Goal: Transaction & Acquisition: Purchase product/service

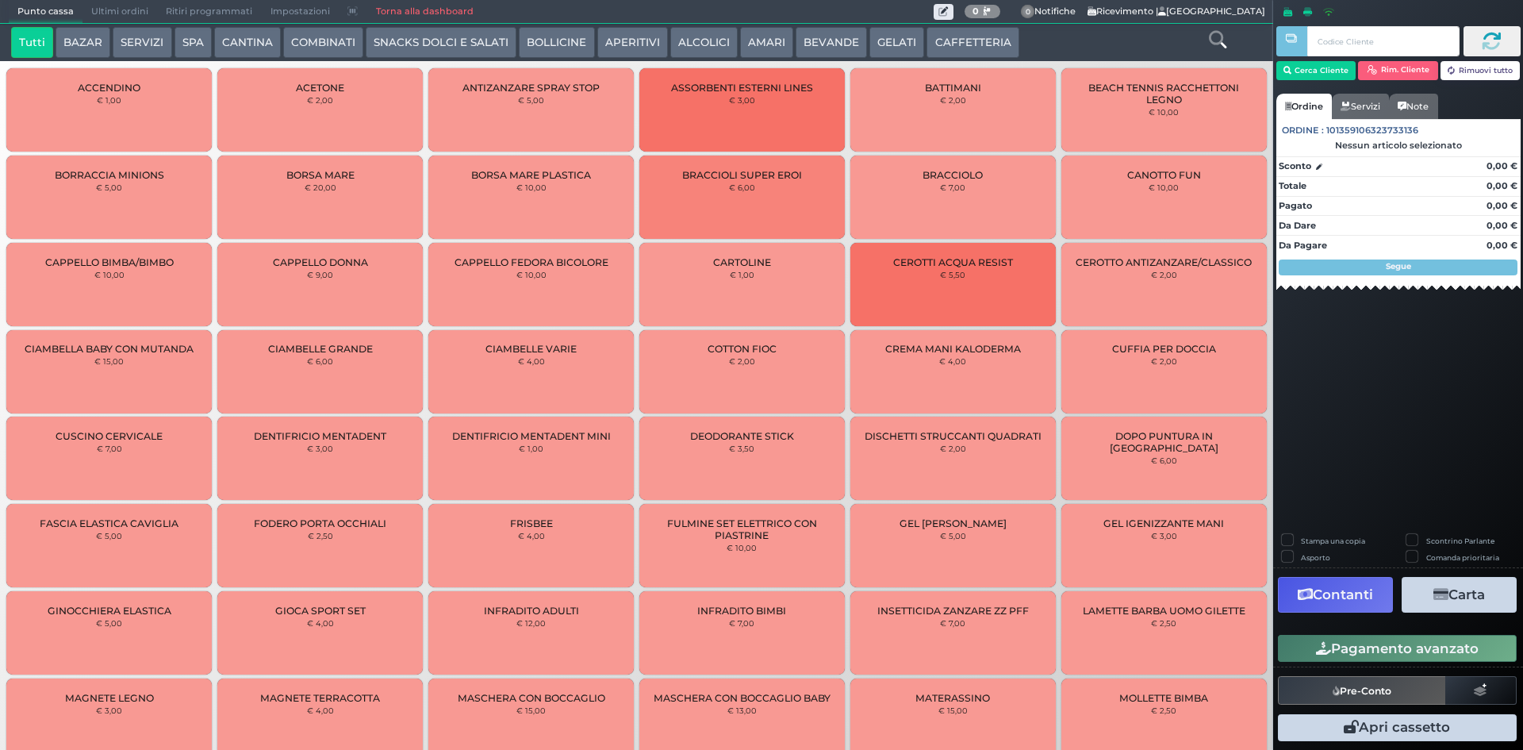
click at [545, 45] on button "BOLLICINE" at bounding box center [556, 43] width 75 height 32
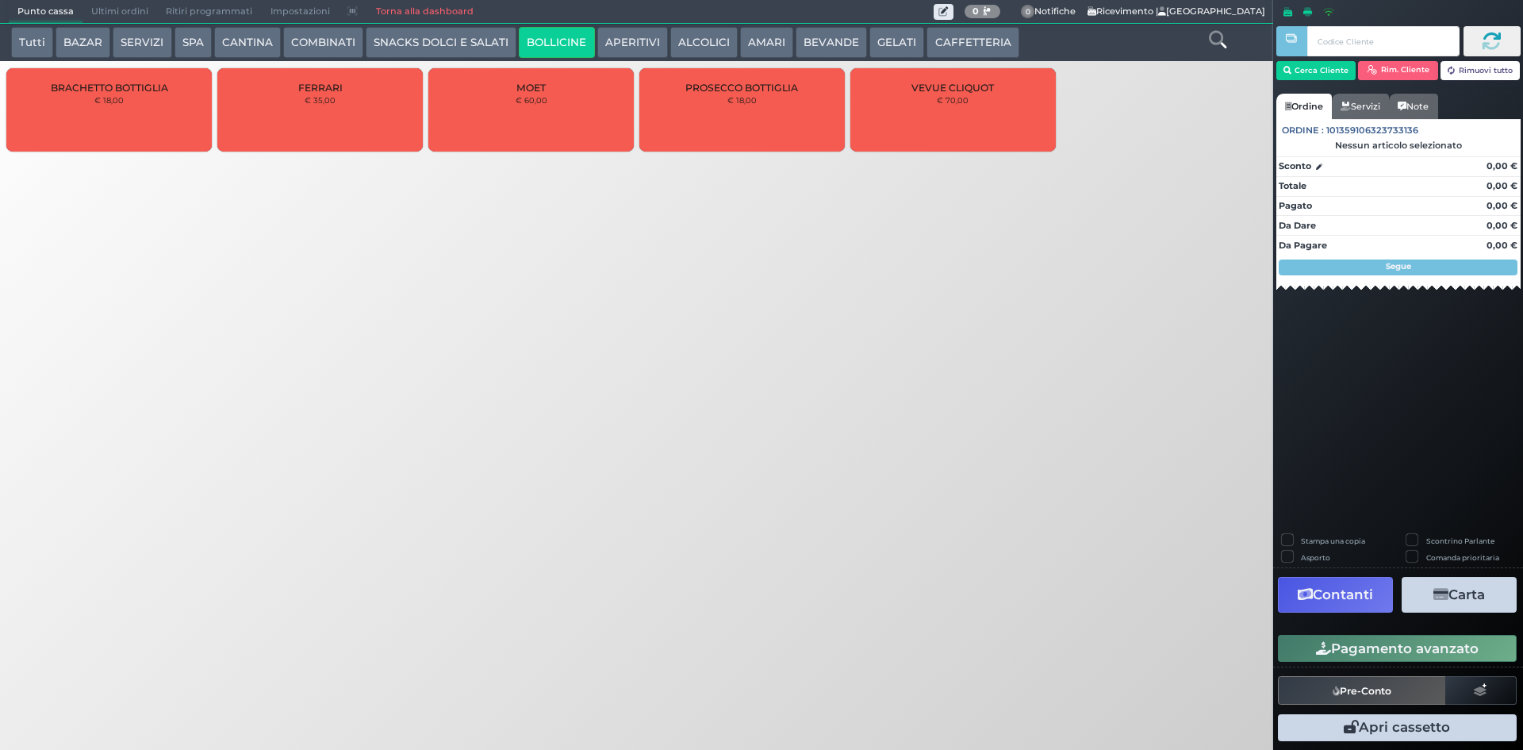
click at [597, 52] on button "APERITIVI" at bounding box center [632, 43] width 71 height 32
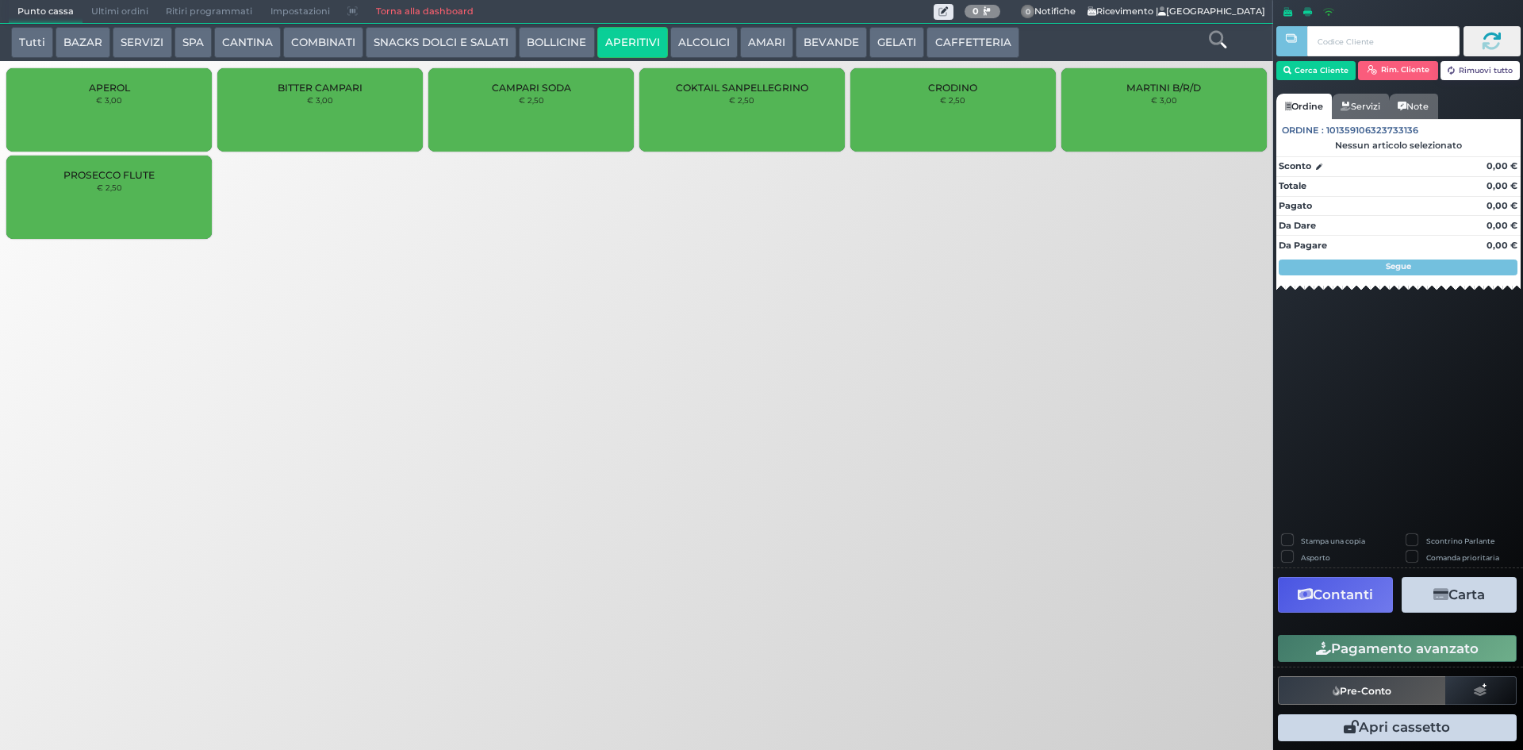
click at [688, 40] on button "ALCOLICI" at bounding box center [703, 43] width 67 height 32
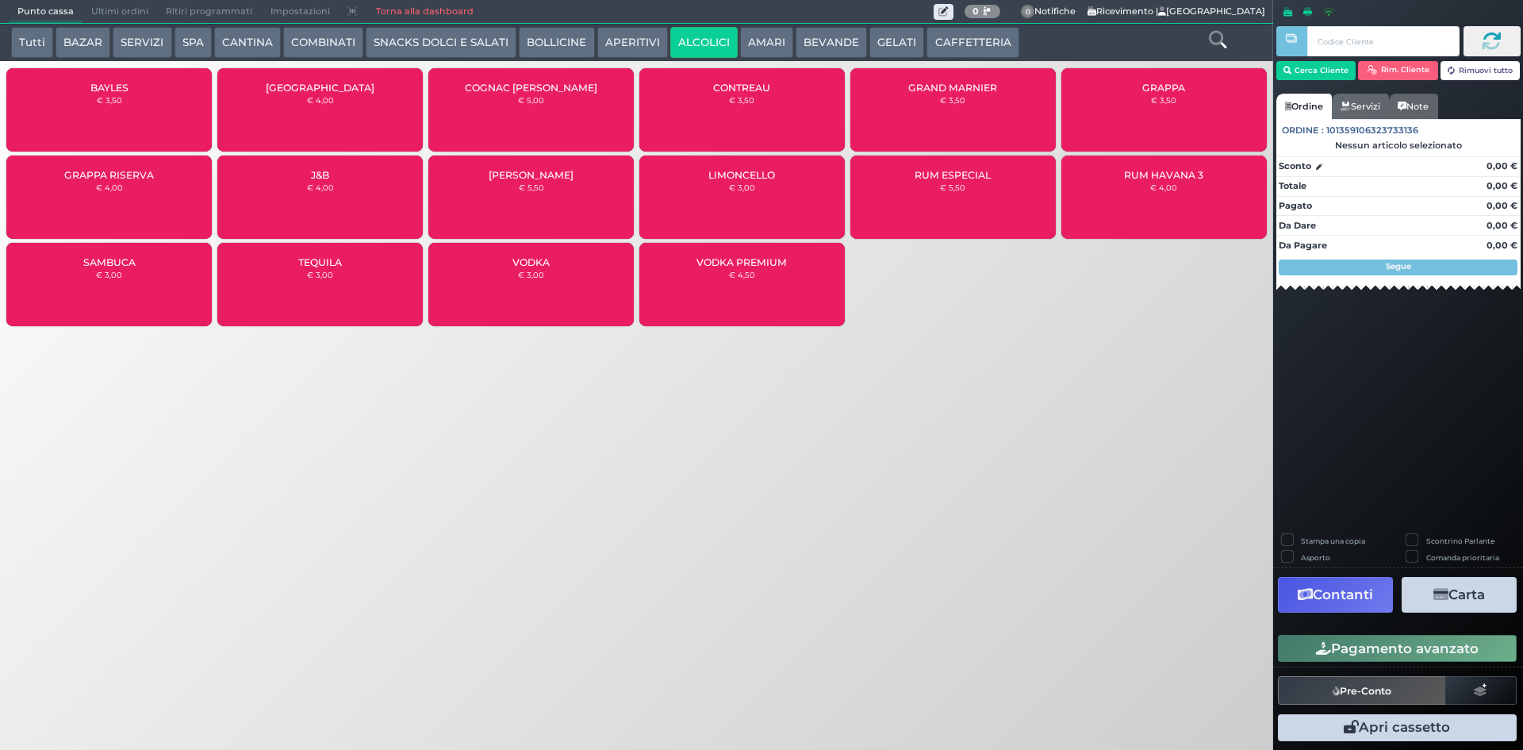
click at [597, 41] on button "APERITIVI" at bounding box center [632, 43] width 71 height 32
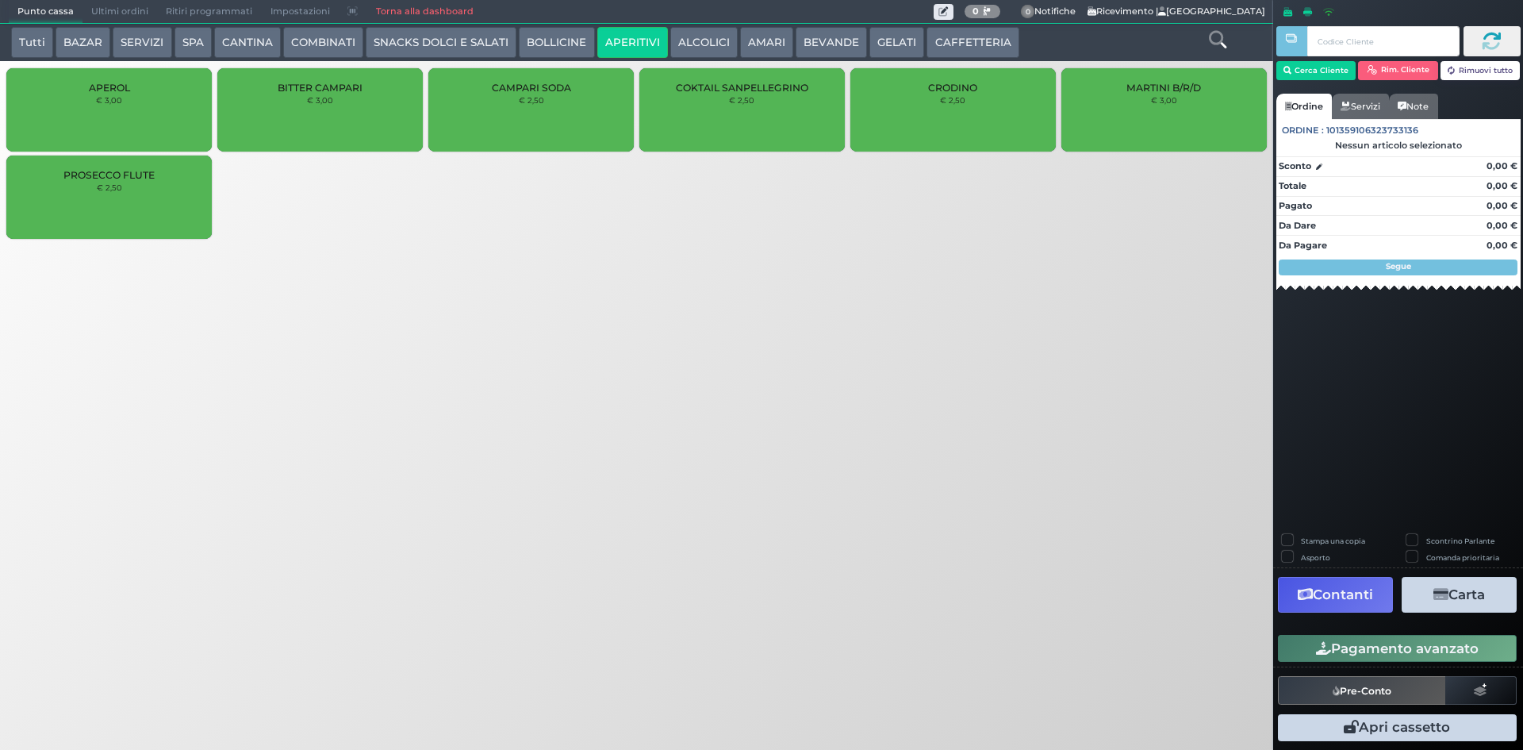
click at [271, 48] on button "CANTINA" at bounding box center [247, 43] width 67 height 32
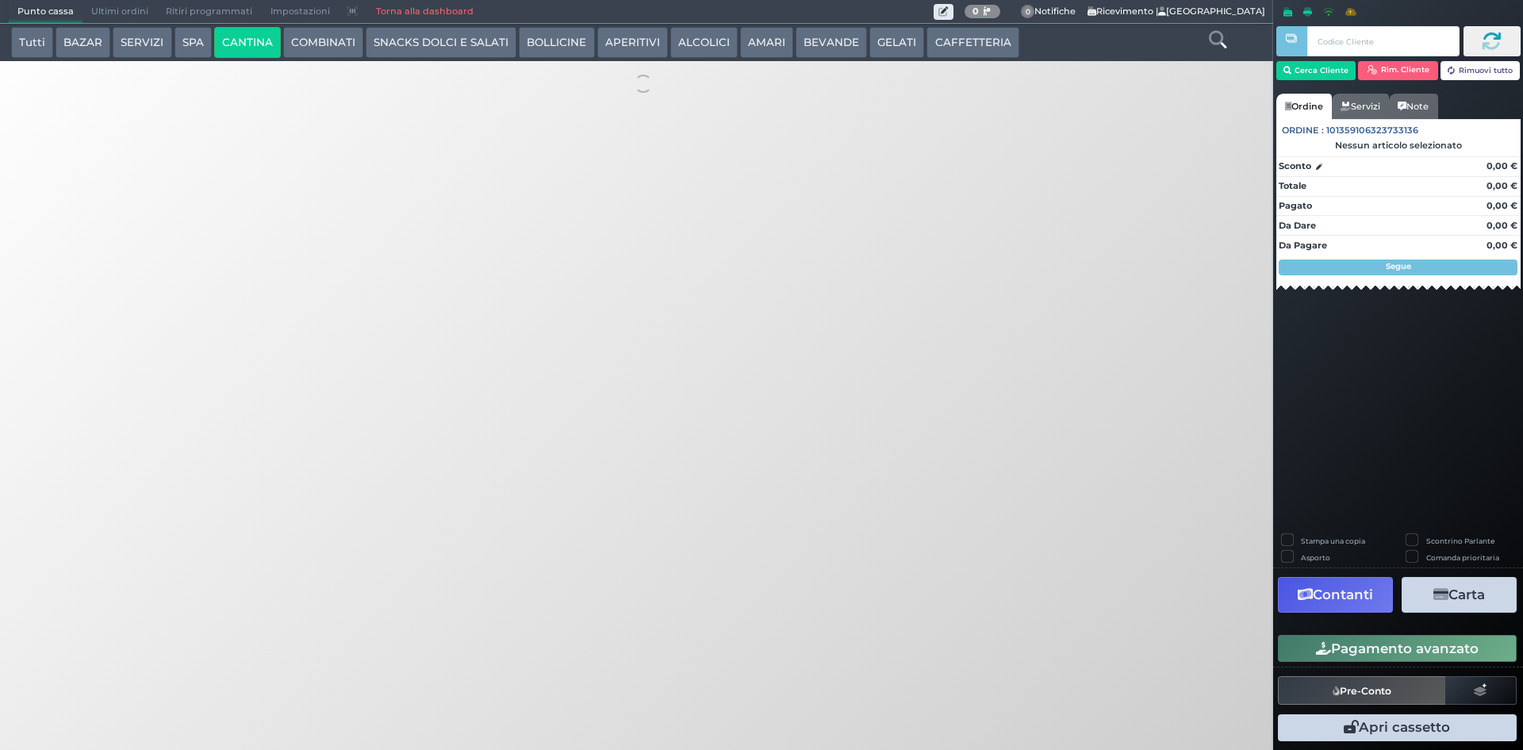
click at [294, 41] on button "COMBINATI" at bounding box center [323, 43] width 80 height 32
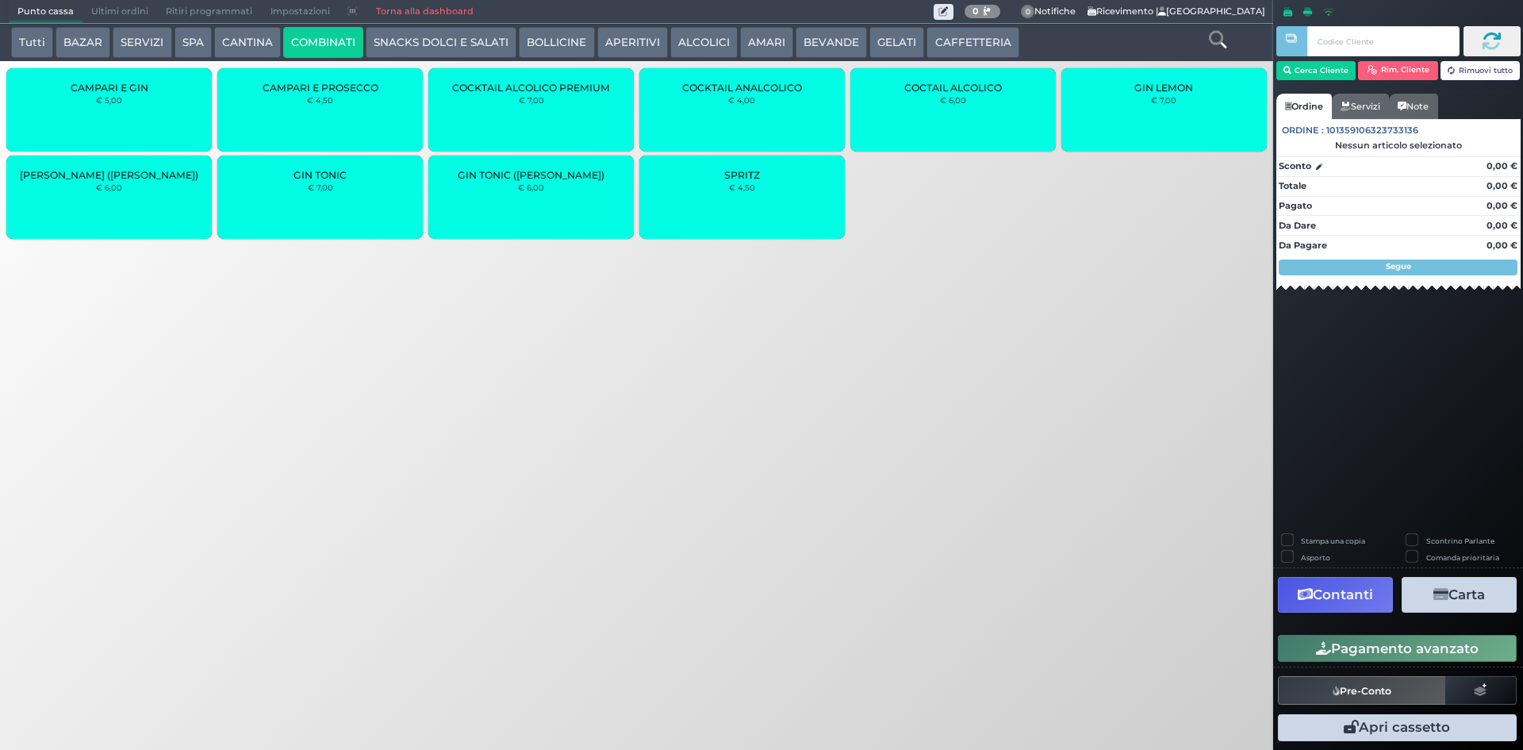
click at [925, 105] on div "COCTAIL ALCOLICO € 6,00" at bounding box center [952, 109] width 205 height 83
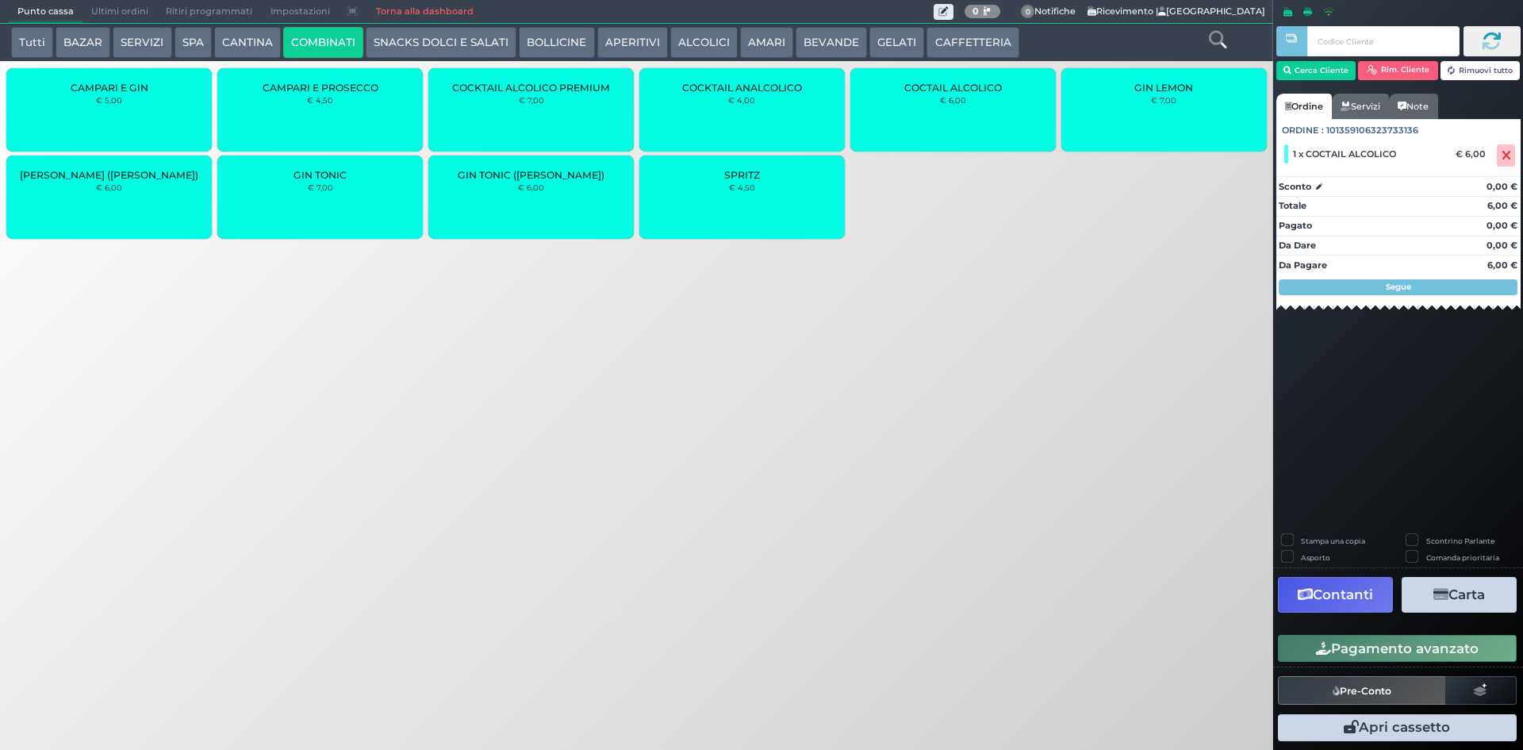
click at [612, 40] on button "APERITIVI" at bounding box center [632, 43] width 71 height 32
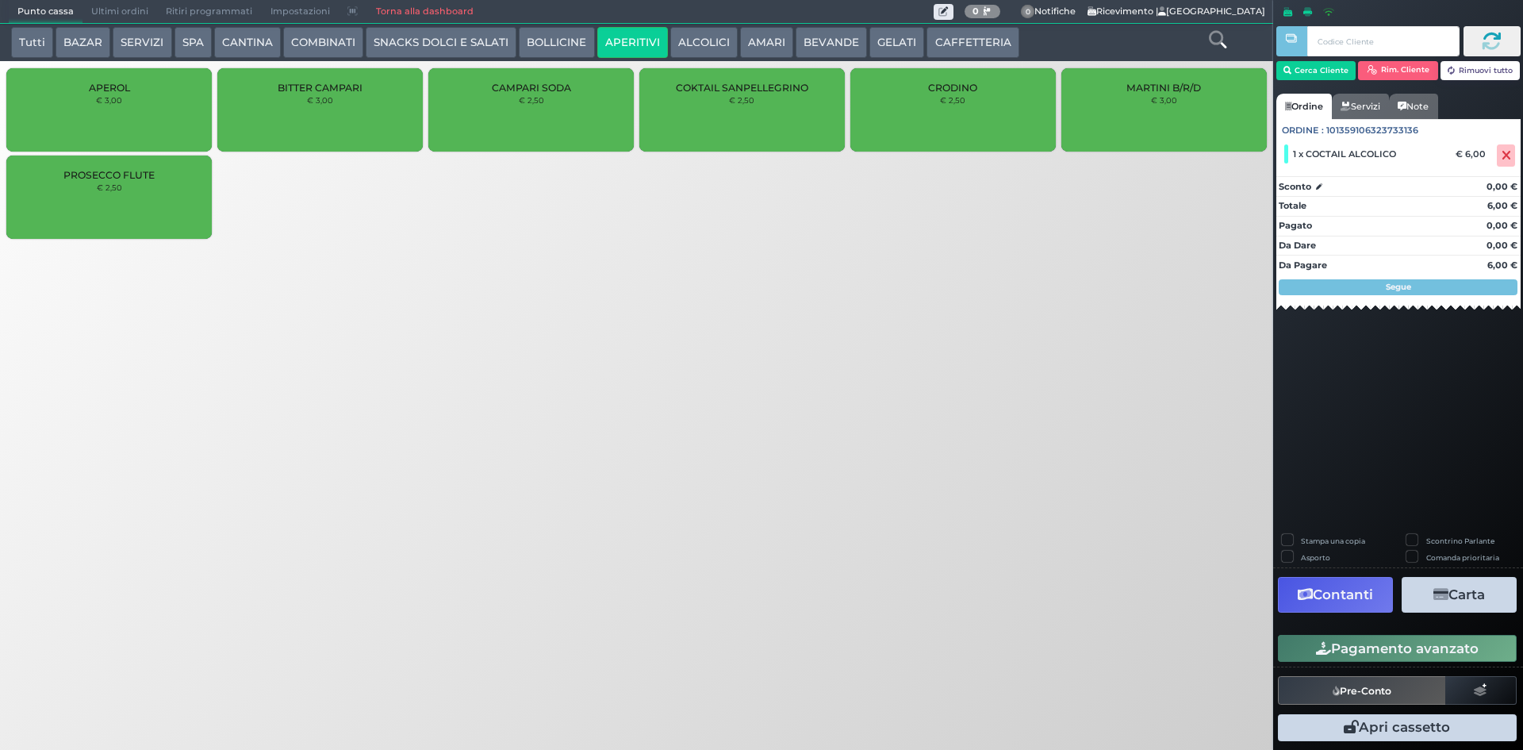
click at [552, 41] on button "BOLLICINE" at bounding box center [556, 43] width 75 height 32
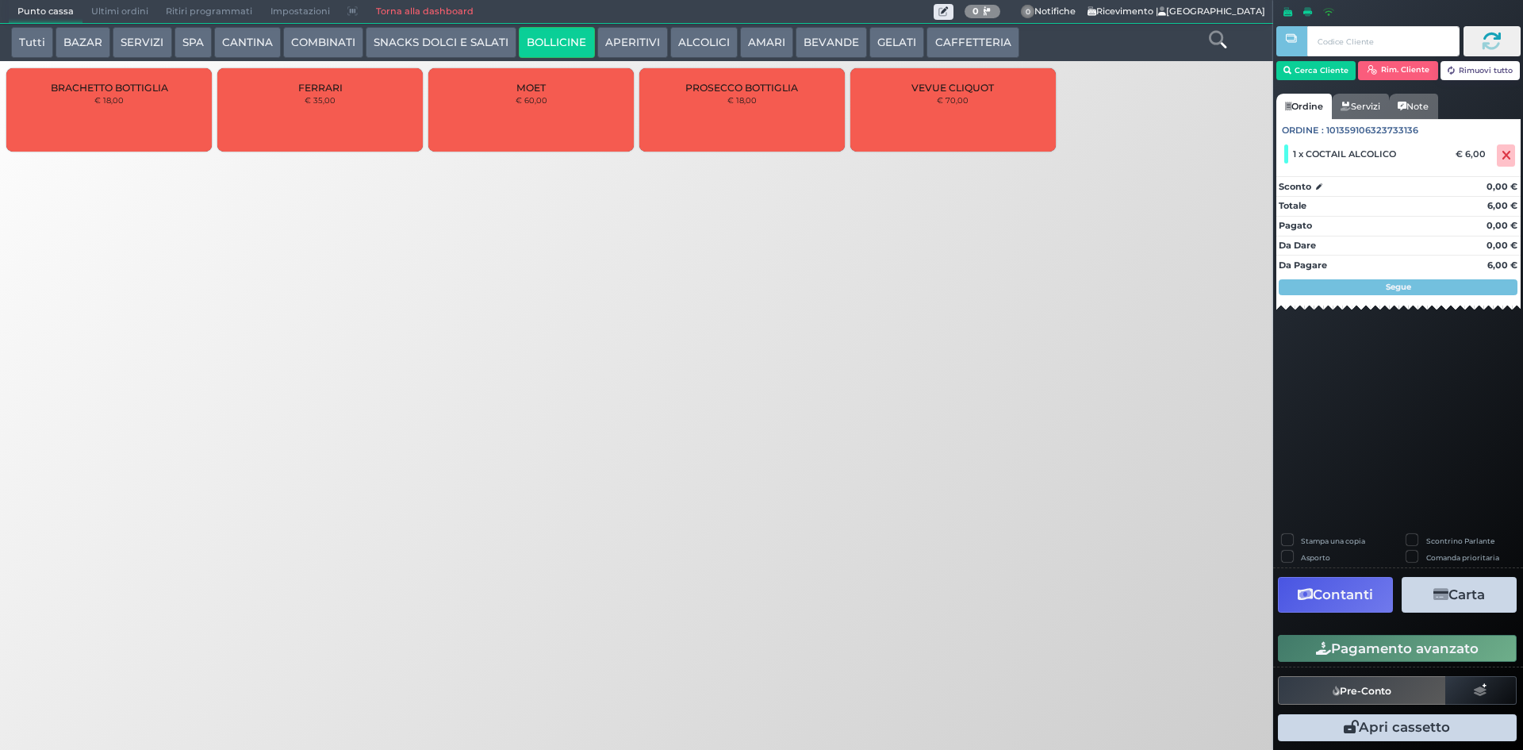
click at [623, 41] on button "APERITIVI" at bounding box center [632, 43] width 71 height 32
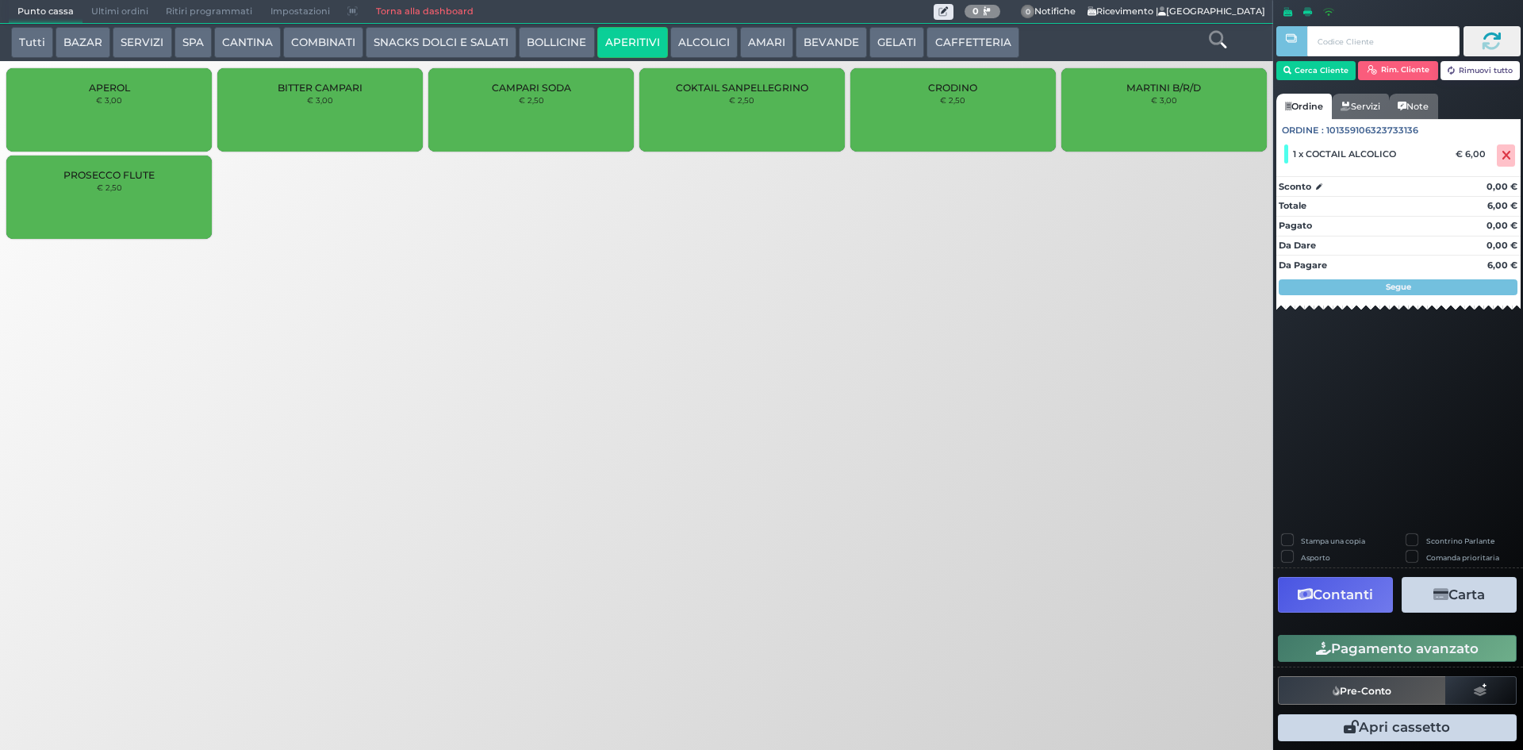
click at [675, 35] on button "ALCOLICI" at bounding box center [703, 43] width 67 height 32
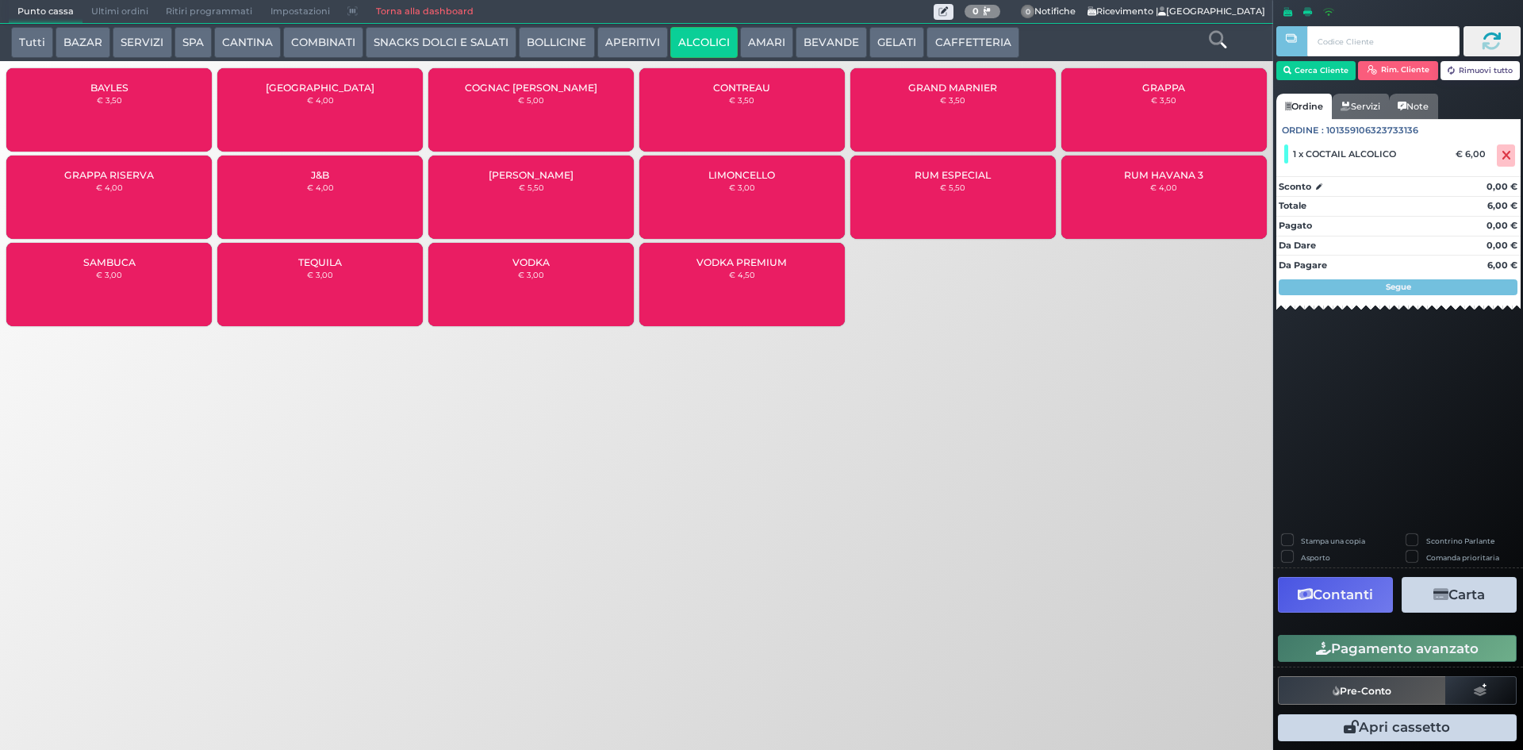
click at [567, 40] on button "BOLLICINE" at bounding box center [556, 43] width 75 height 32
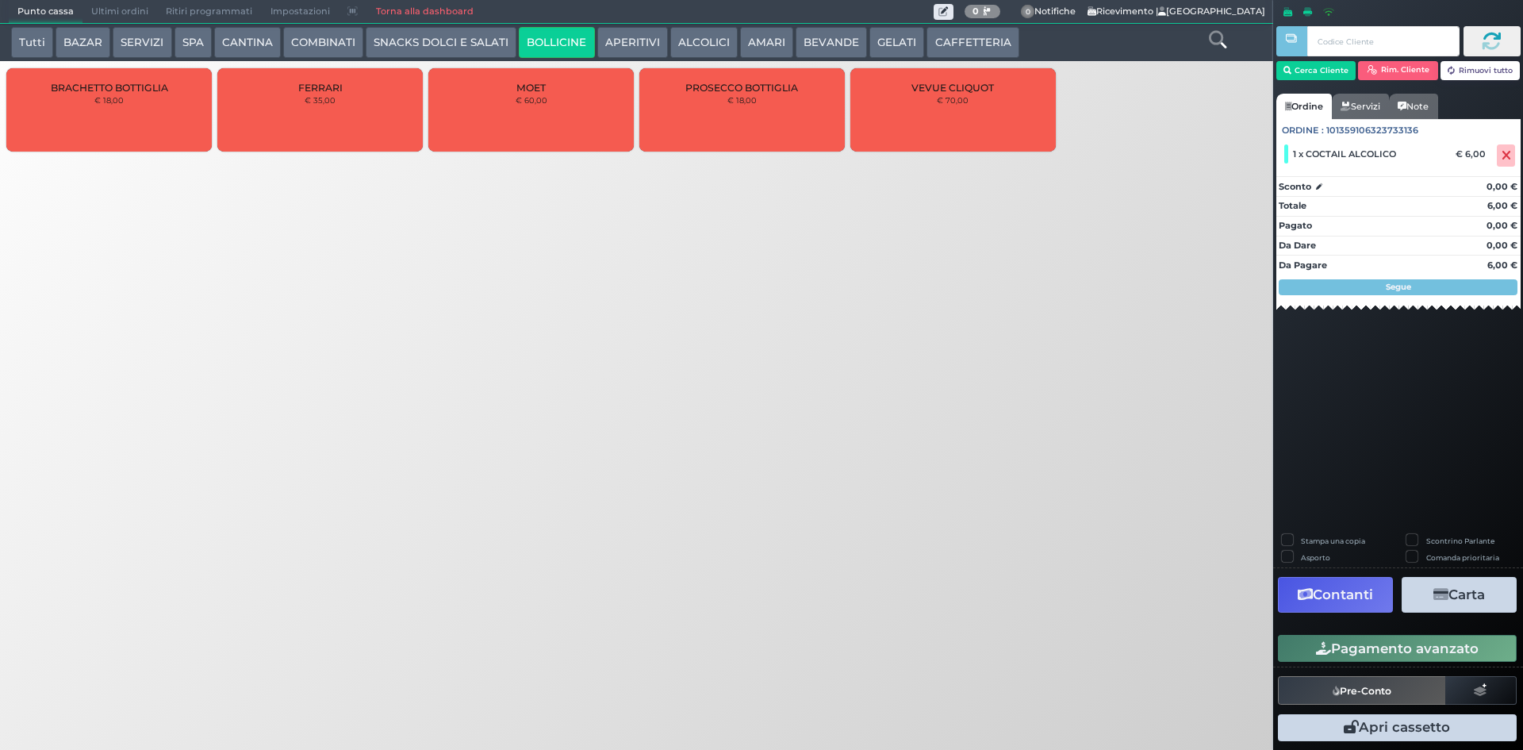
click at [401, 42] on button "SNACKS DOLCI E SALATI" at bounding box center [441, 43] width 151 height 32
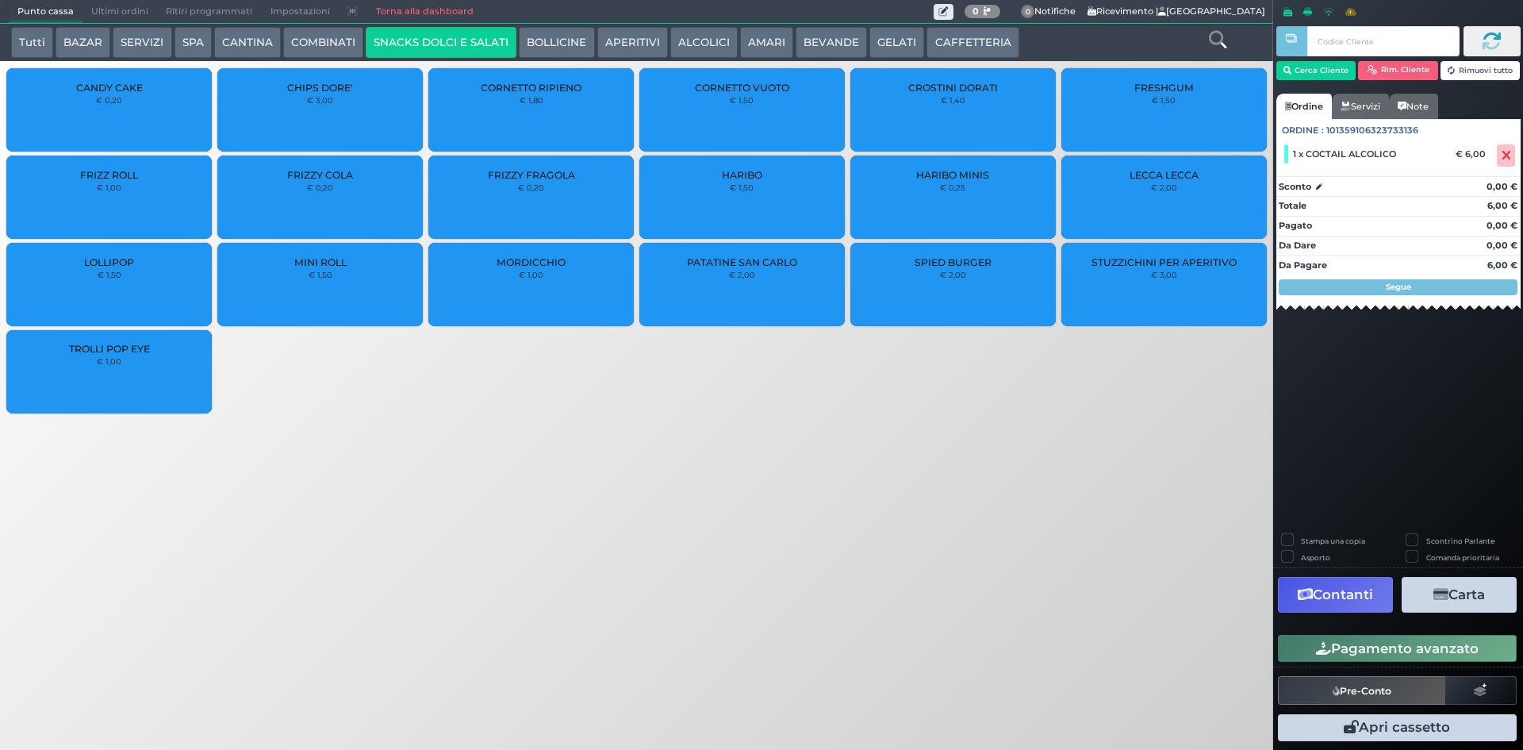
click at [353, 44] on button "COMBINATI" at bounding box center [323, 43] width 80 height 32
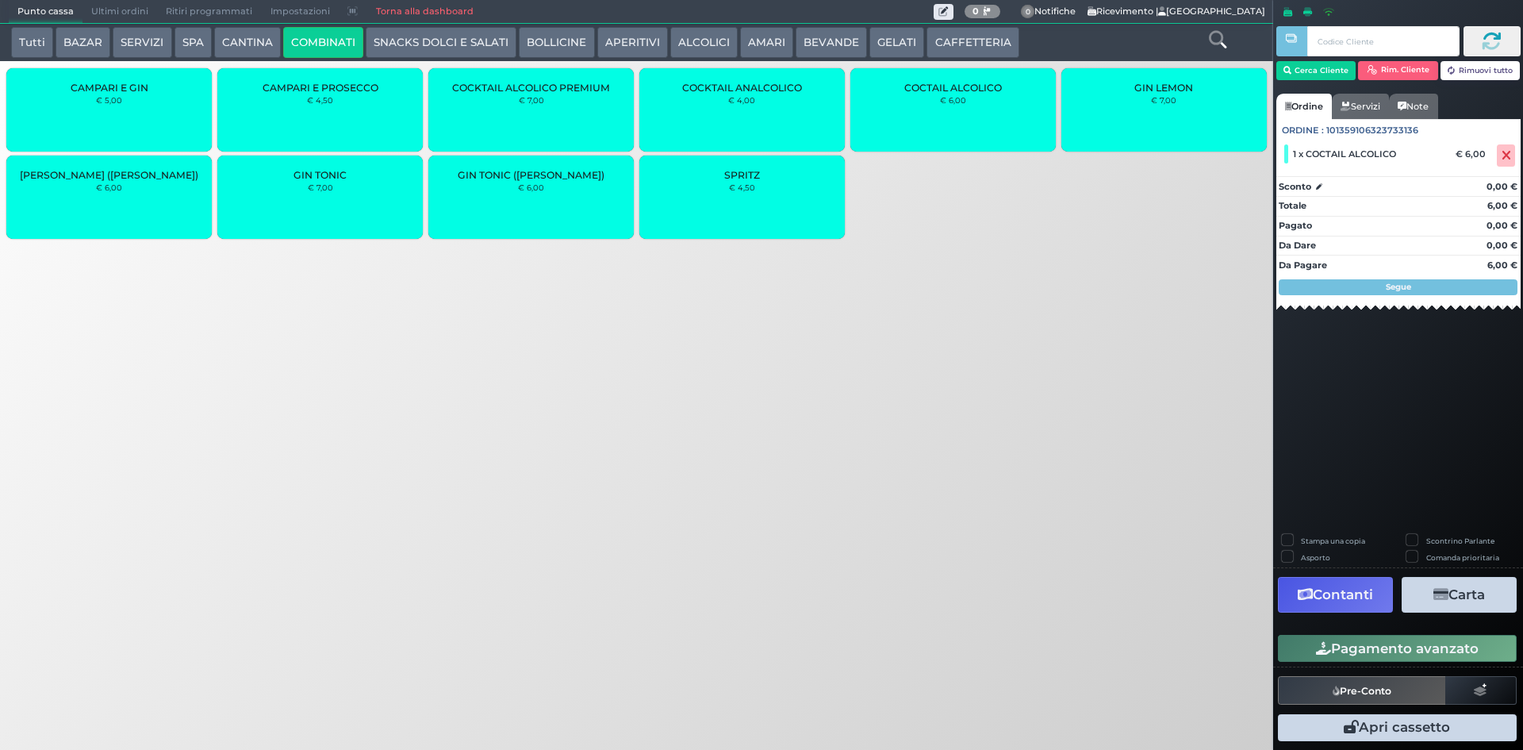
drag, startPoint x: 37, startPoint y: 47, endPoint x: 585, endPoint y: 40, distance: 547.4
click at [37, 46] on button "Tutti" at bounding box center [32, 43] width 42 height 32
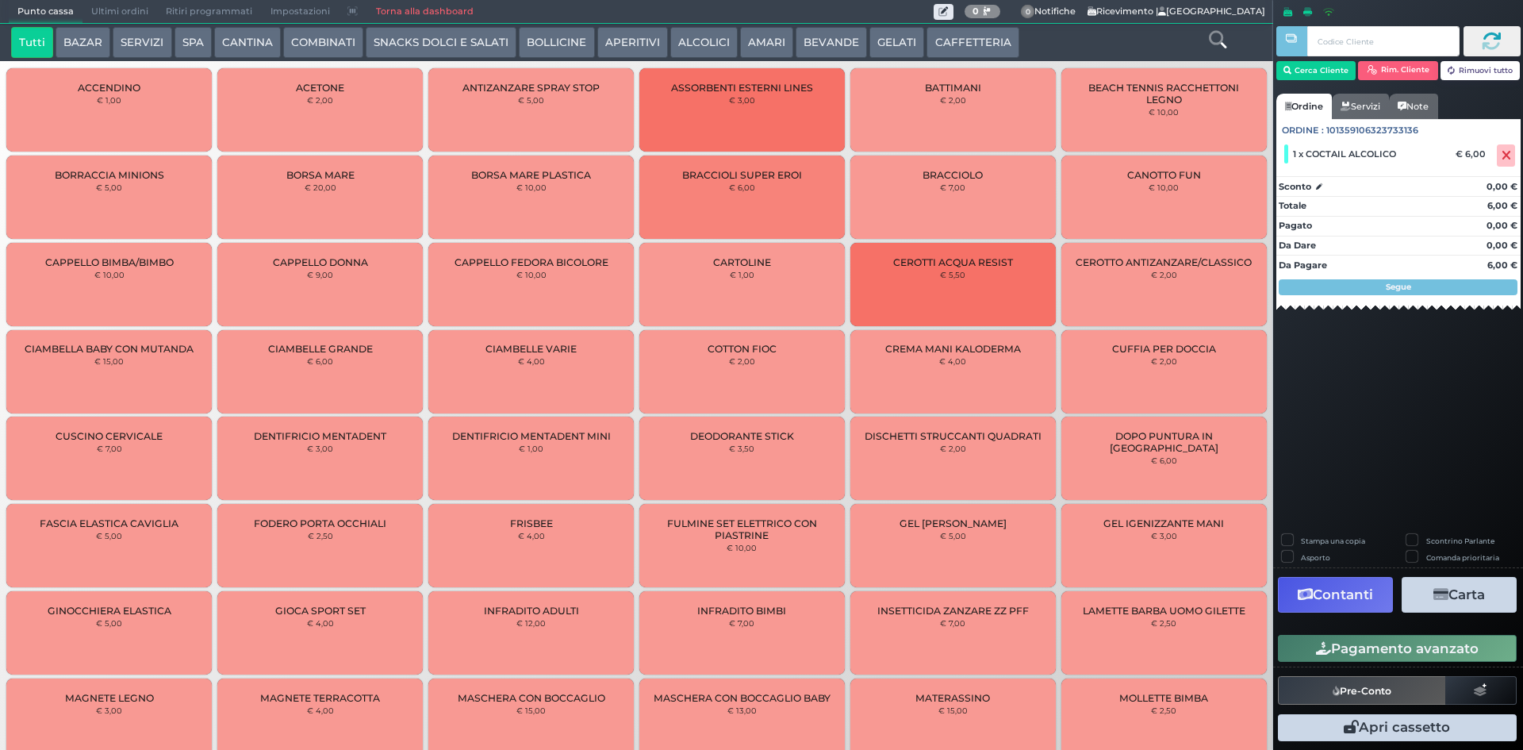
click at [1225, 29] on link at bounding box center [1217, 38] width 17 height 23
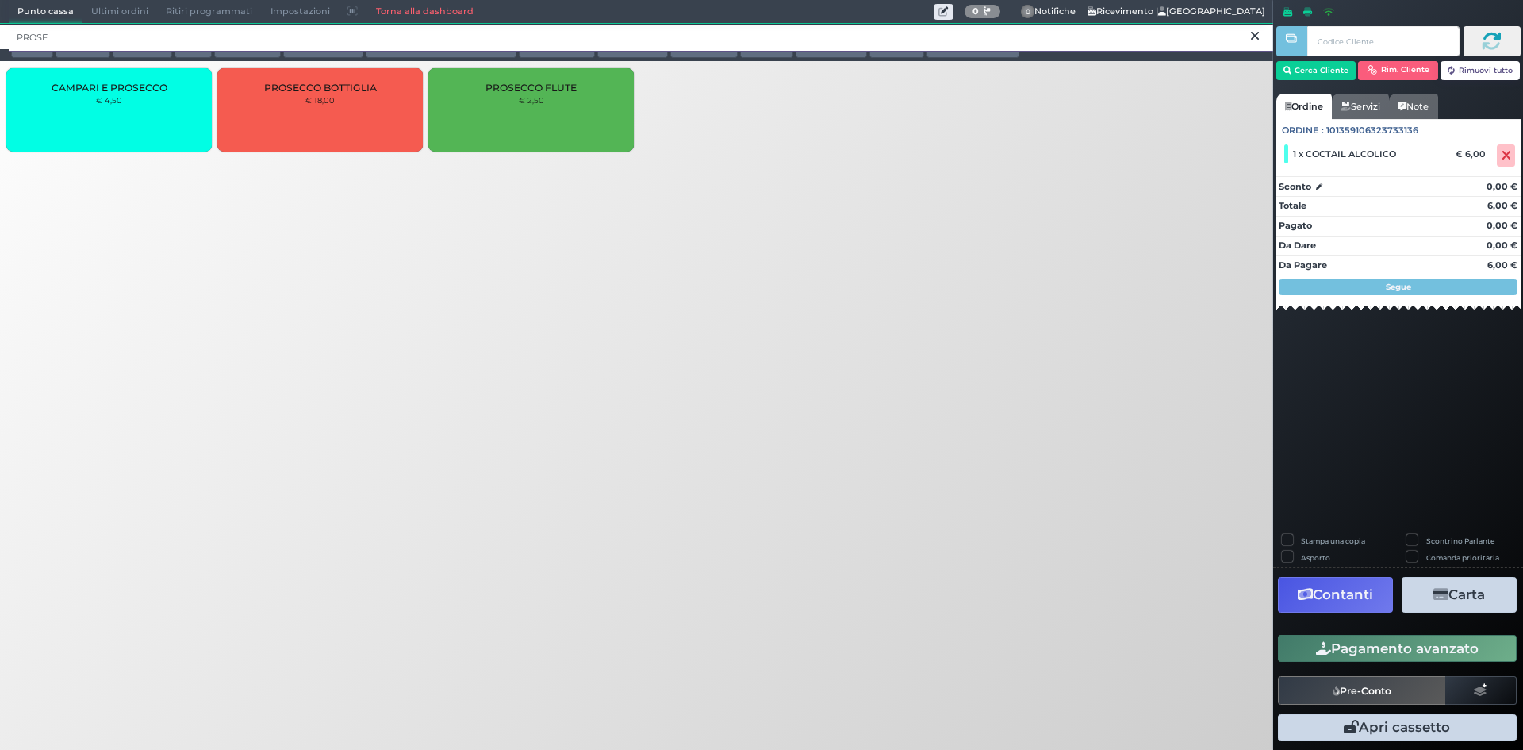
type input "PROSE"
click at [538, 123] on div "PROSECCO FLUTE € 2,50" at bounding box center [530, 109] width 205 height 83
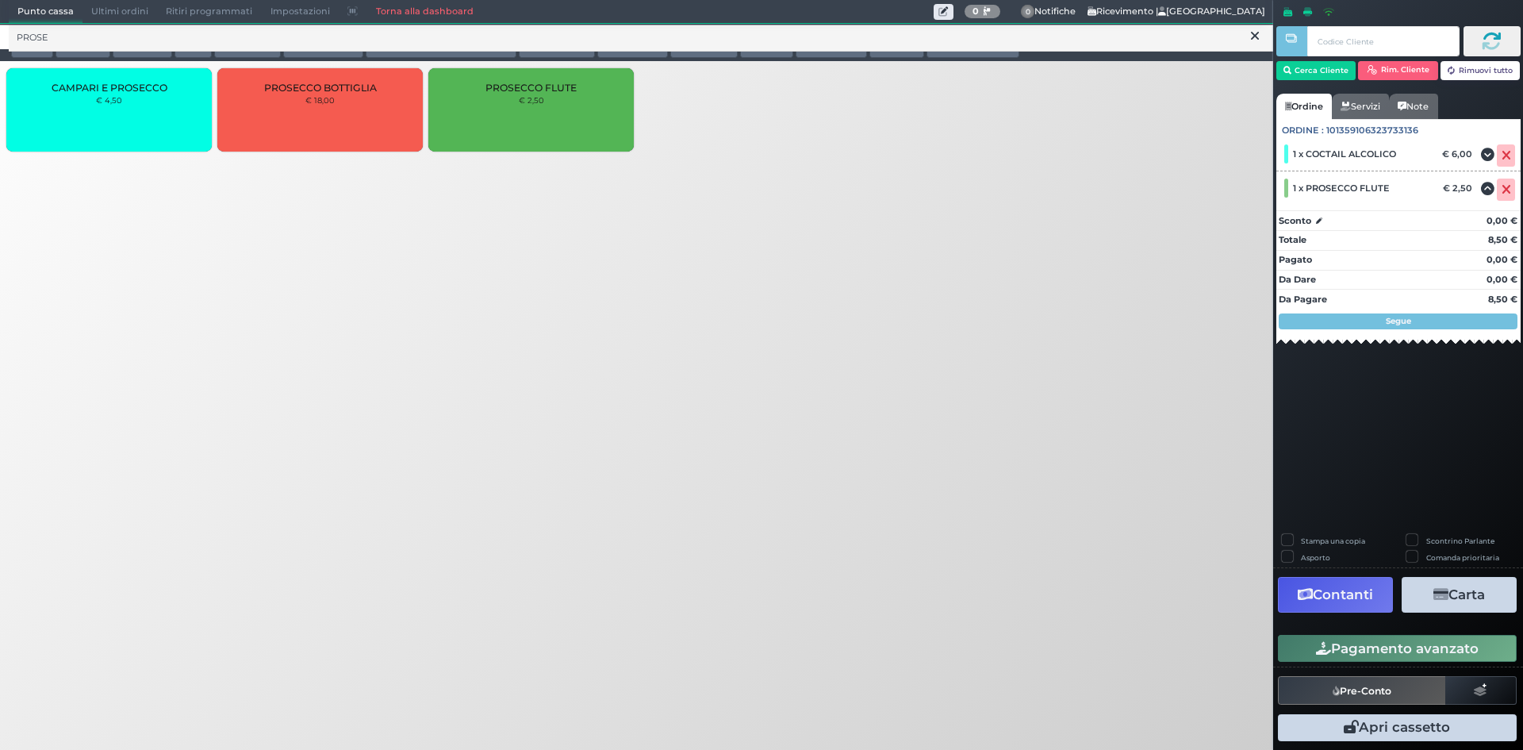
click at [1359, 632] on div "Pagamento avanzato" at bounding box center [1398, 649] width 250 height 36
click at [1343, 631] on div "Pagamento avanzato" at bounding box center [1398, 649] width 250 height 36
click at [1344, 631] on div "Pagamento avanzato" at bounding box center [1398, 649] width 250 height 36
click at [1351, 640] on button "Pagamento avanzato" at bounding box center [1397, 648] width 239 height 27
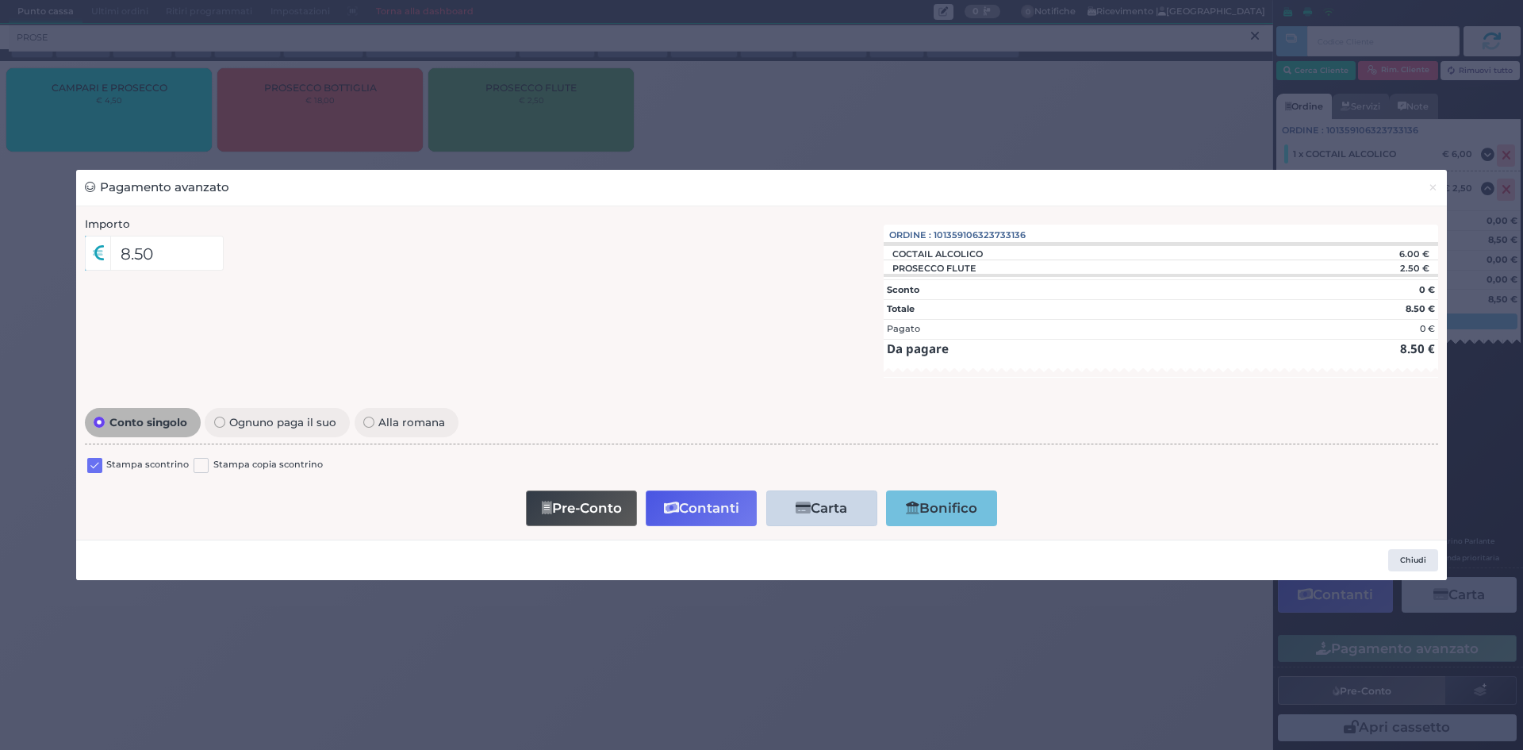
click at [112, 465] on label "Stampa scontrino" at bounding box center [147, 465] width 82 height 15
click at [105, 462] on div "Stampa scontrino" at bounding box center [138, 467] width 102 height 19
click at [104, 462] on div "Stampa scontrino" at bounding box center [138, 467] width 102 height 19
click at [102, 460] on div "Stampa scontrino" at bounding box center [138, 467] width 102 height 19
click at [98, 460] on label at bounding box center [94, 465] width 15 height 15
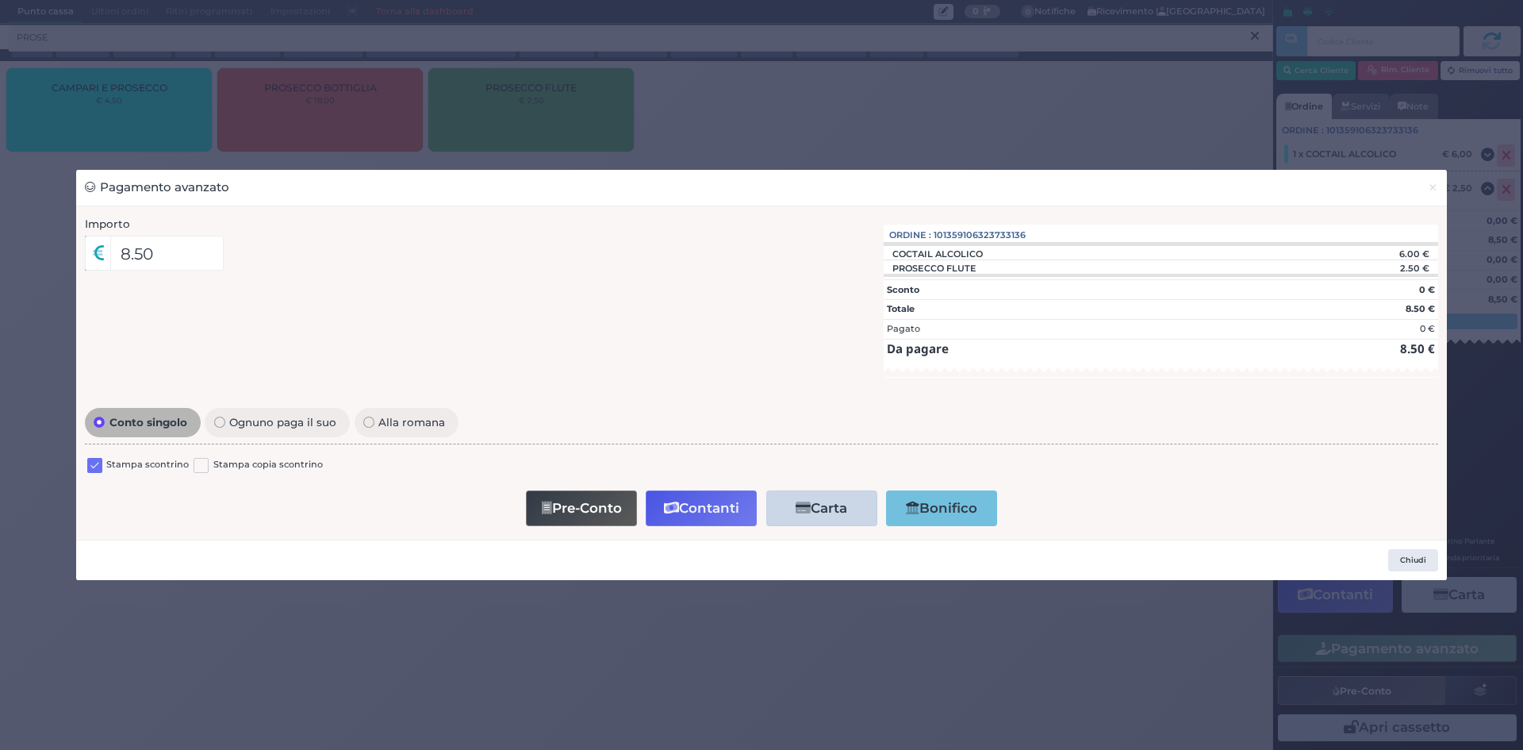
click at [0, 0] on input "checkbox" at bounding box center [0, 0] width 0 height 0
click at [573, 512] on button "Pre-Conto" at bounding box center [581, 508] width 111 height 36
click at [1432, 186] on span "×" at bounding box center [1433, 186] width 10 height 17
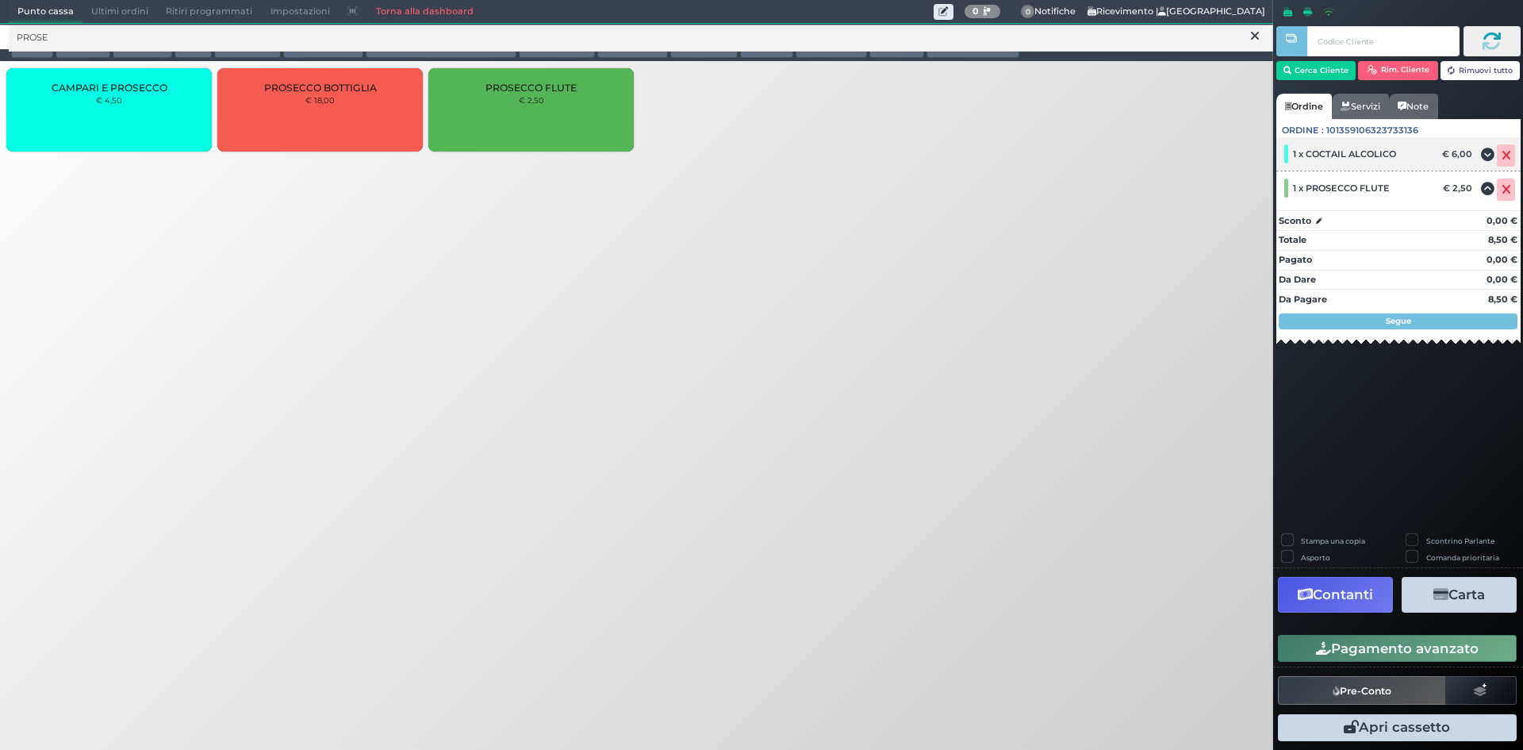
click at [1502, 155] on icon at bounding box center [1507, 155] width 10 height 1
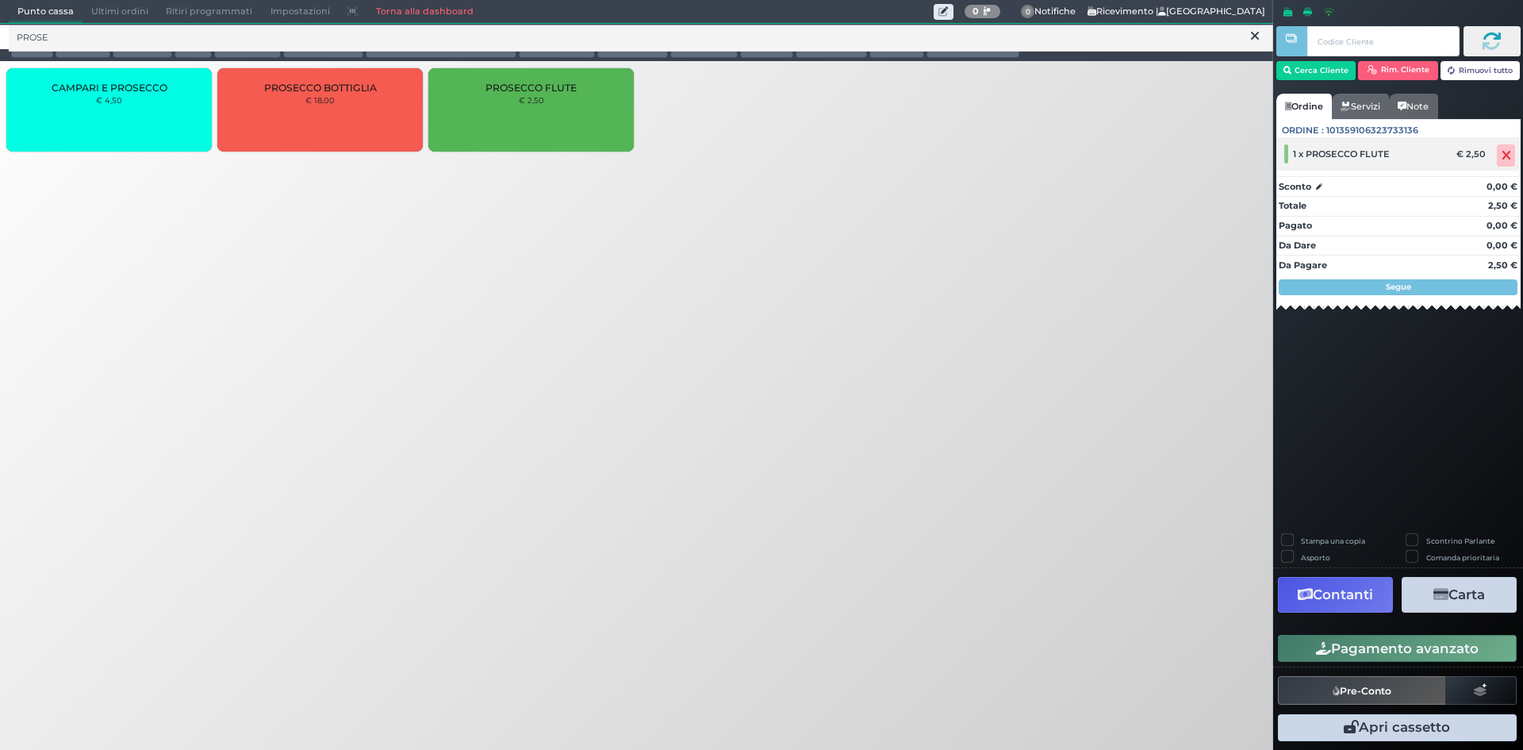
click at [1505, 156] on icon at bounding box center [1507, 155] width 10 height 1
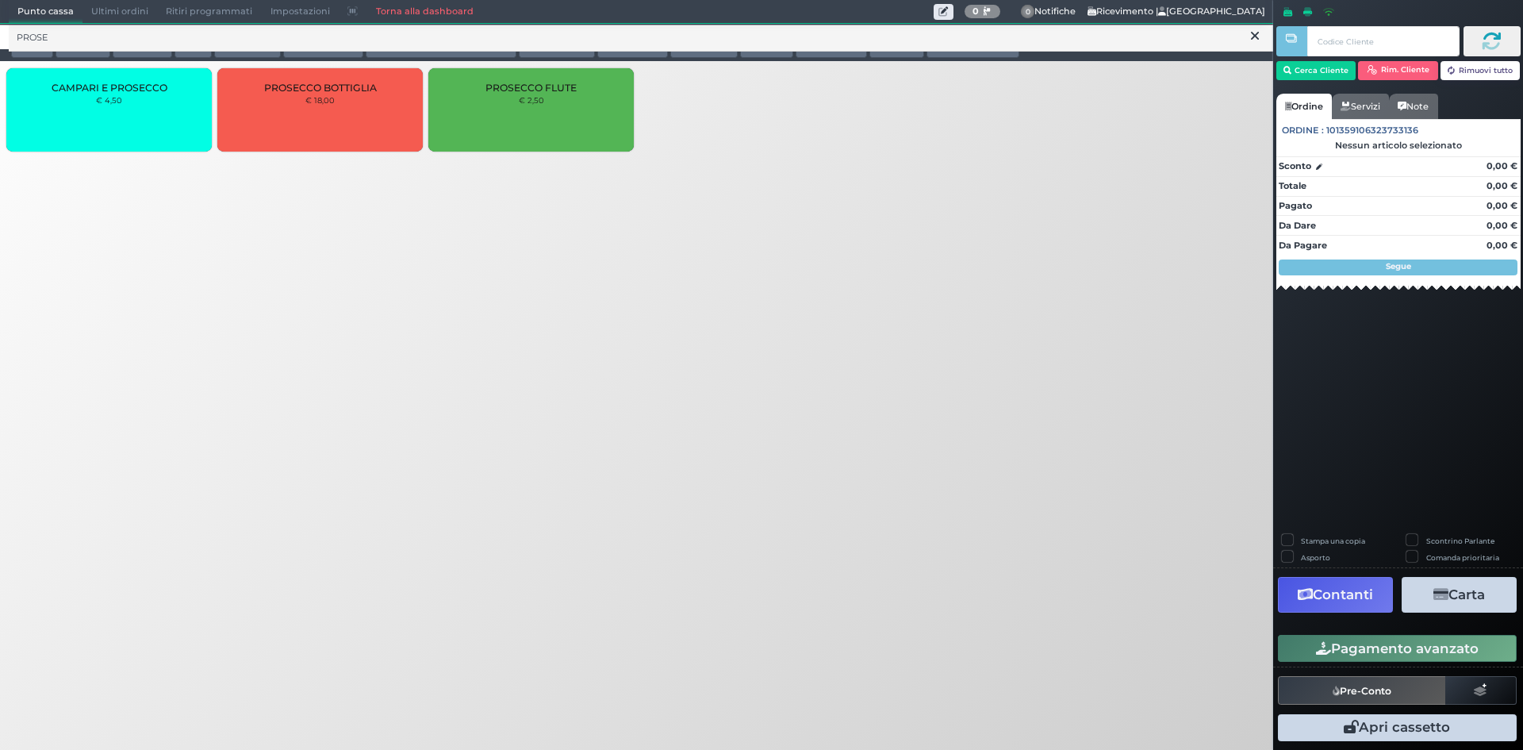
click at [1252, 36] on icon at bounding box center [1255, 37] width 8 height 16
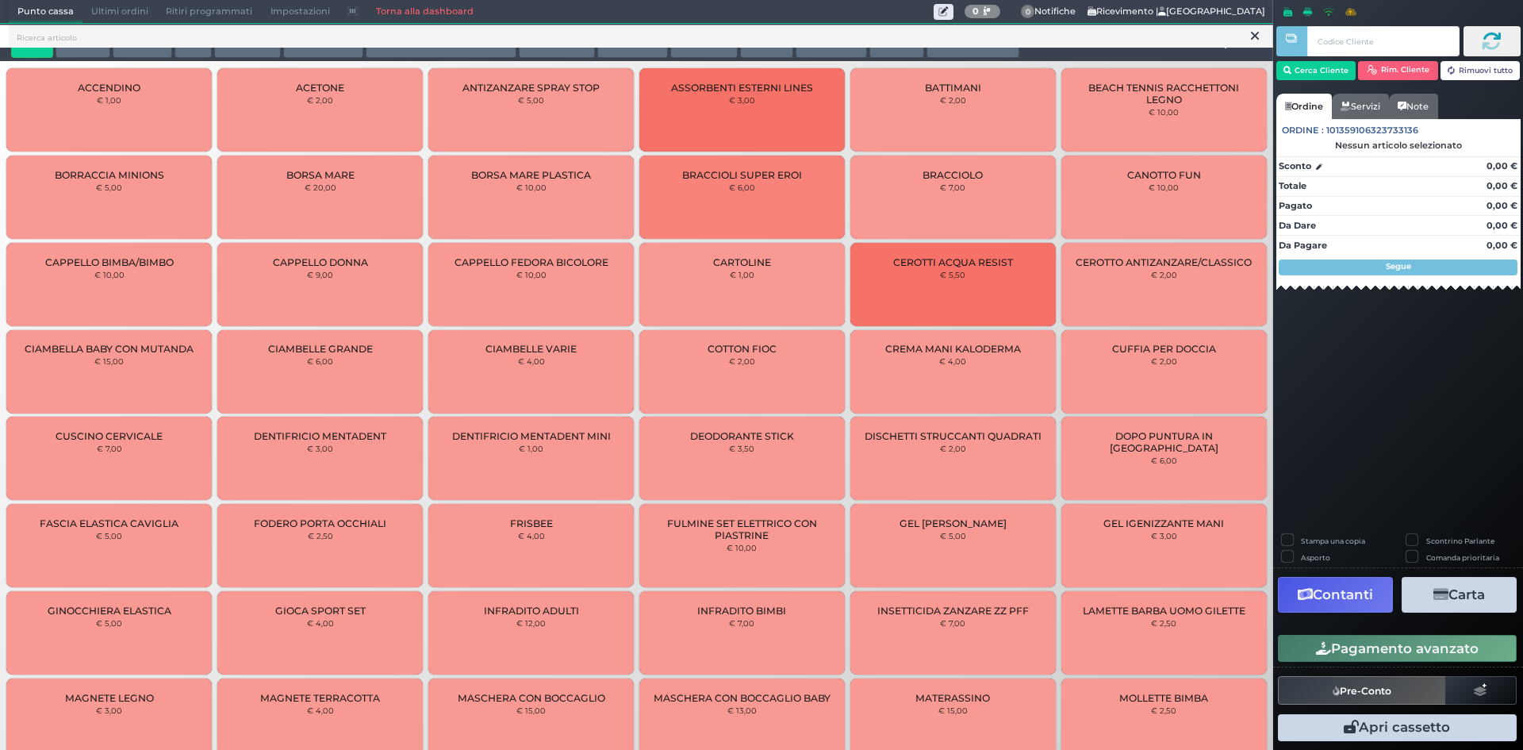
scroll to position [3, 0]
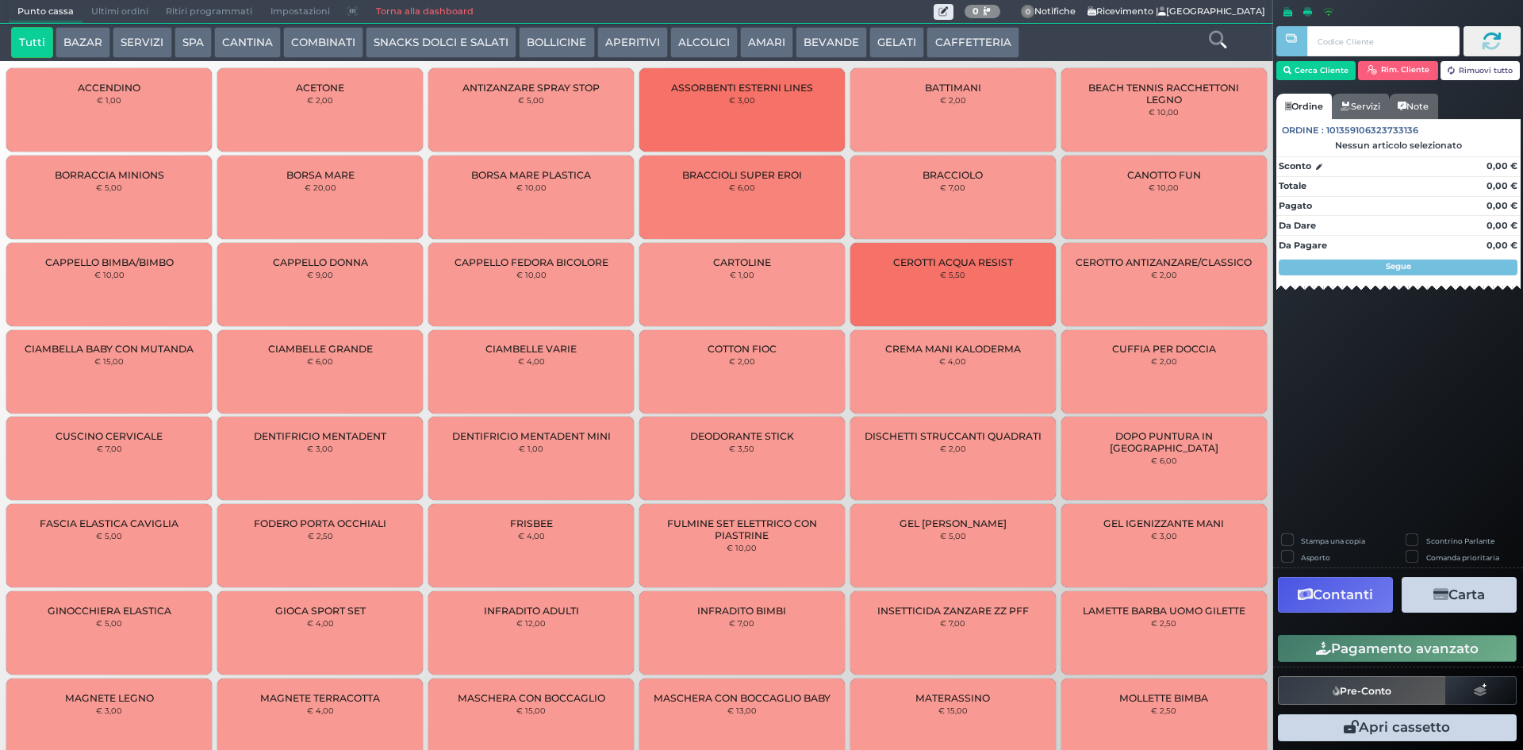
click at [419, 50] on button "SNACKS DOLCI E SALATI" at bounding box center [441, 43] width 151 height 32
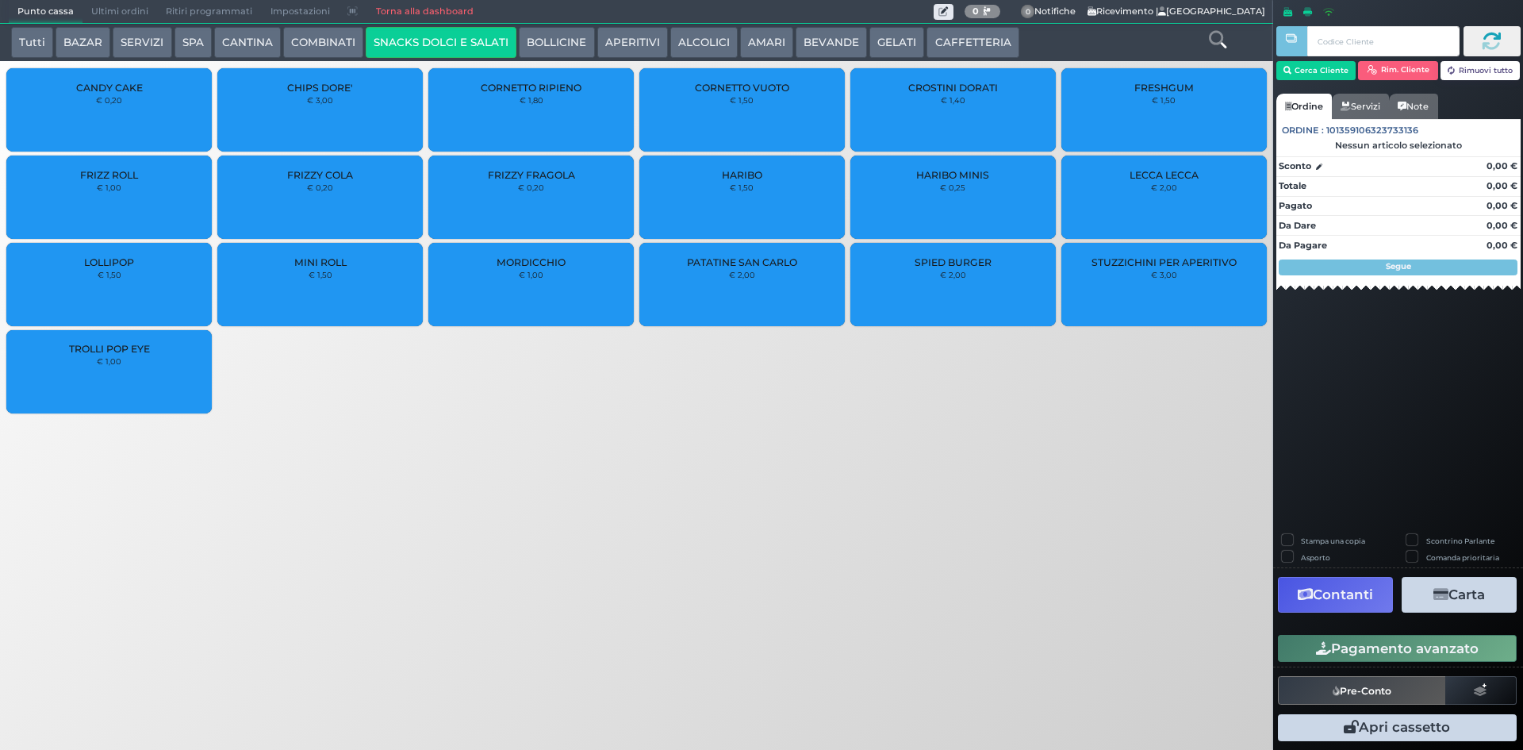
click at [747, 271] on small "€ 2,00" at bounding box center [742, 275] width 26 height 10
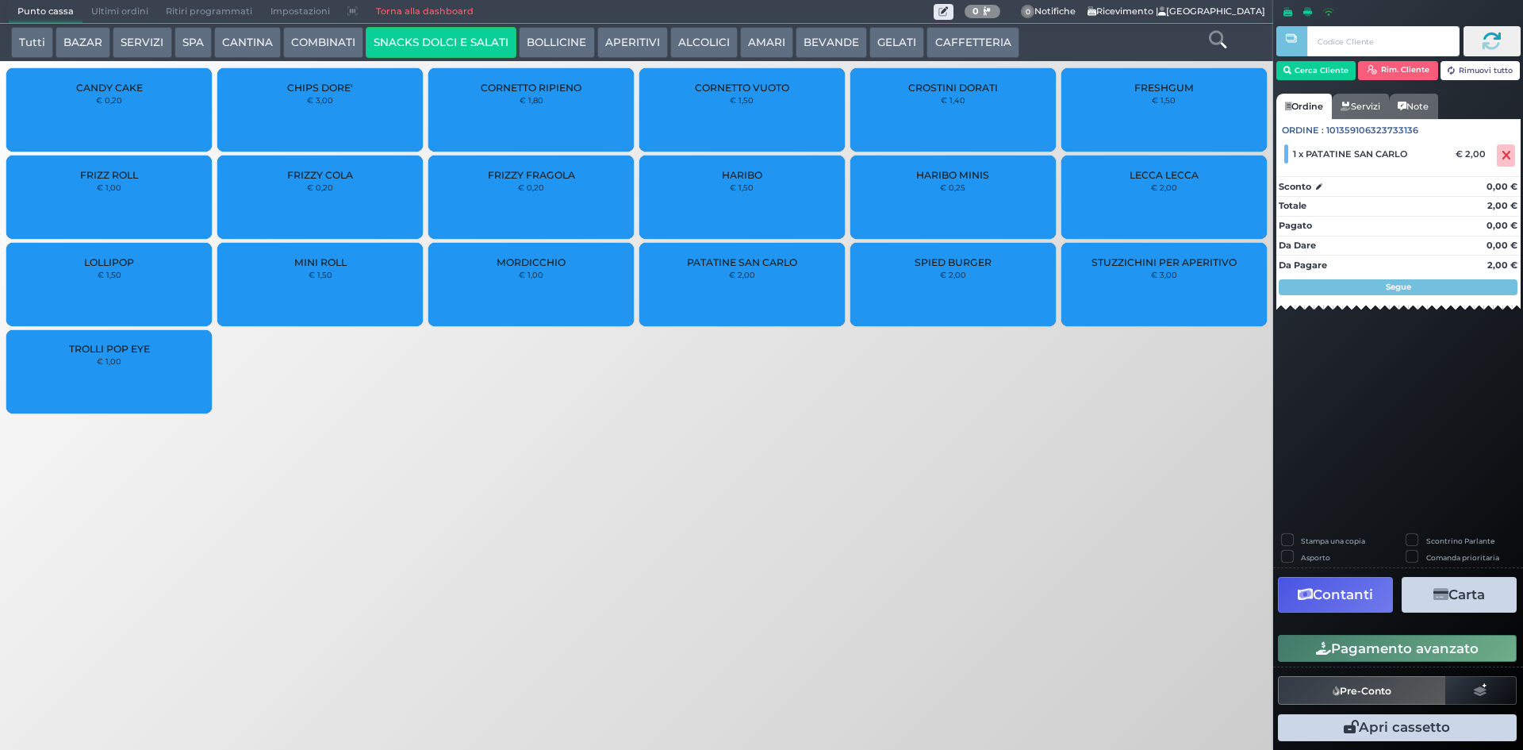
click at [1344, 643] on button "Pagamento avanzato" at bounding box center [1397, 648] width 239 height 27
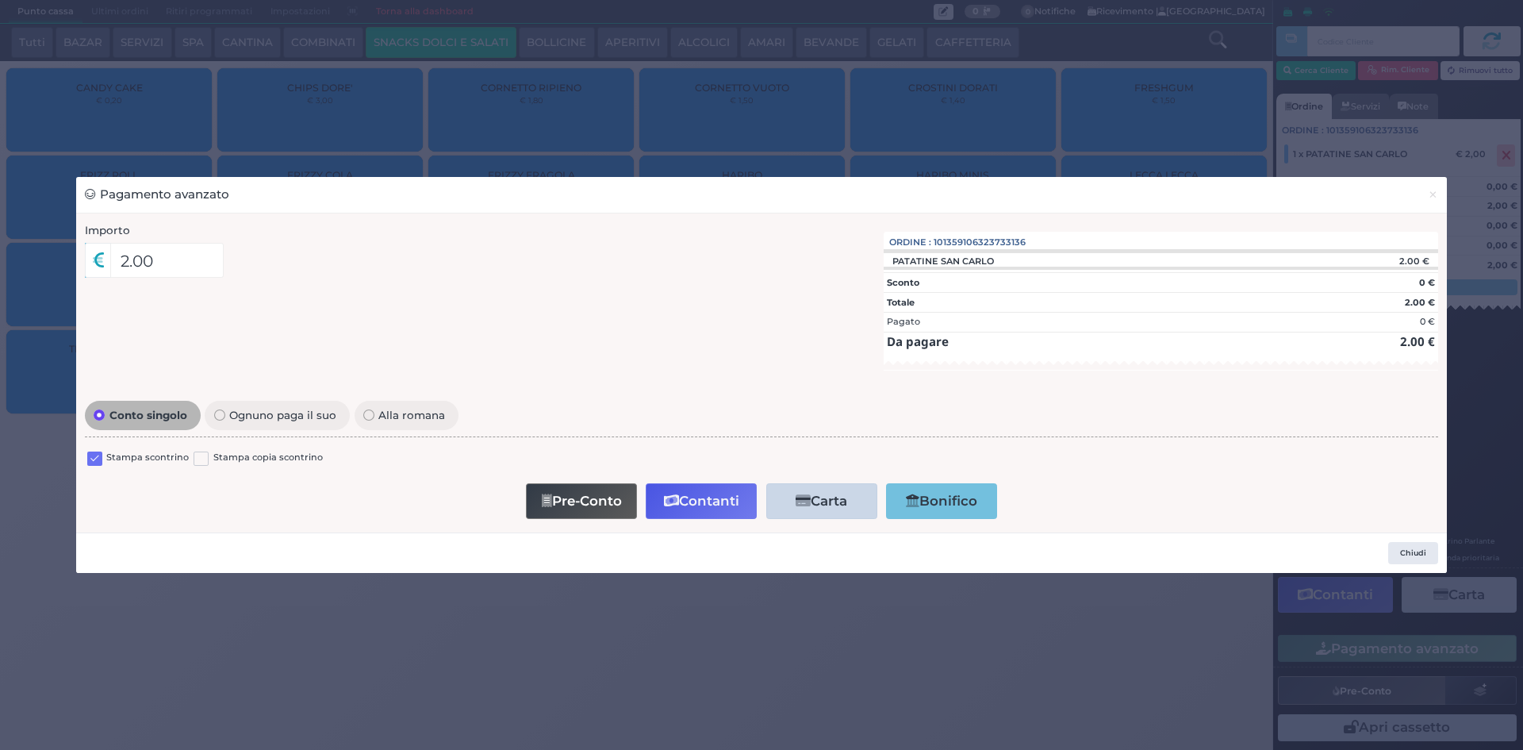
click at [99, 462] on label at bounding box center [94, 458] width 15 height 15
click at [0, 0] on input "checkbox" at bounding box center [0, 0] width 0 height 0
click at [676, 494] on icon "button" at bounding box center [671, 500] width 15 height 13
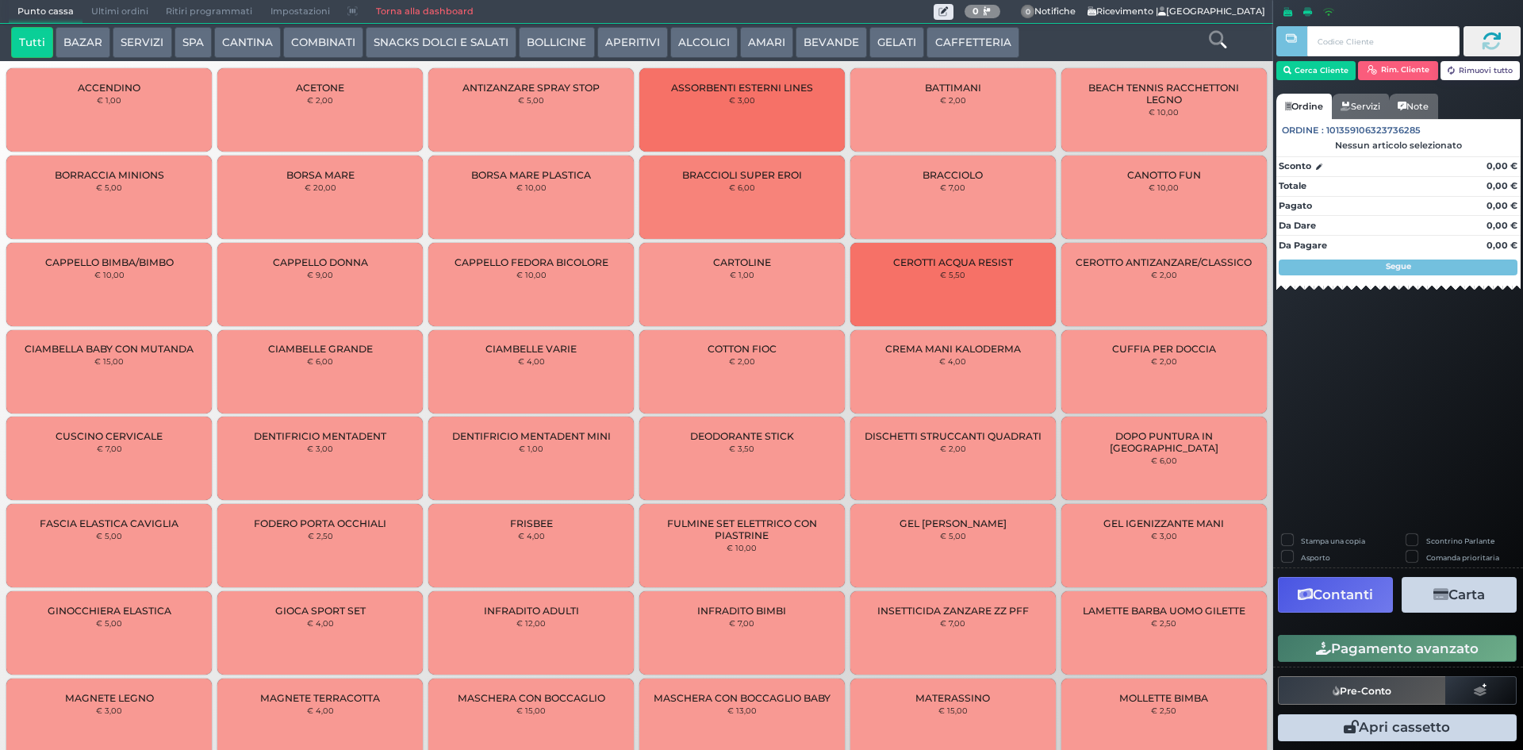
drag, startPoint x: 115, startPoint y: 10, endPoint x: 328, endPoint y: 36, distance: 214.1
click at [116, 10] on span "Ultimi ordini" at bounding box center [119, 12] width 75 height 22
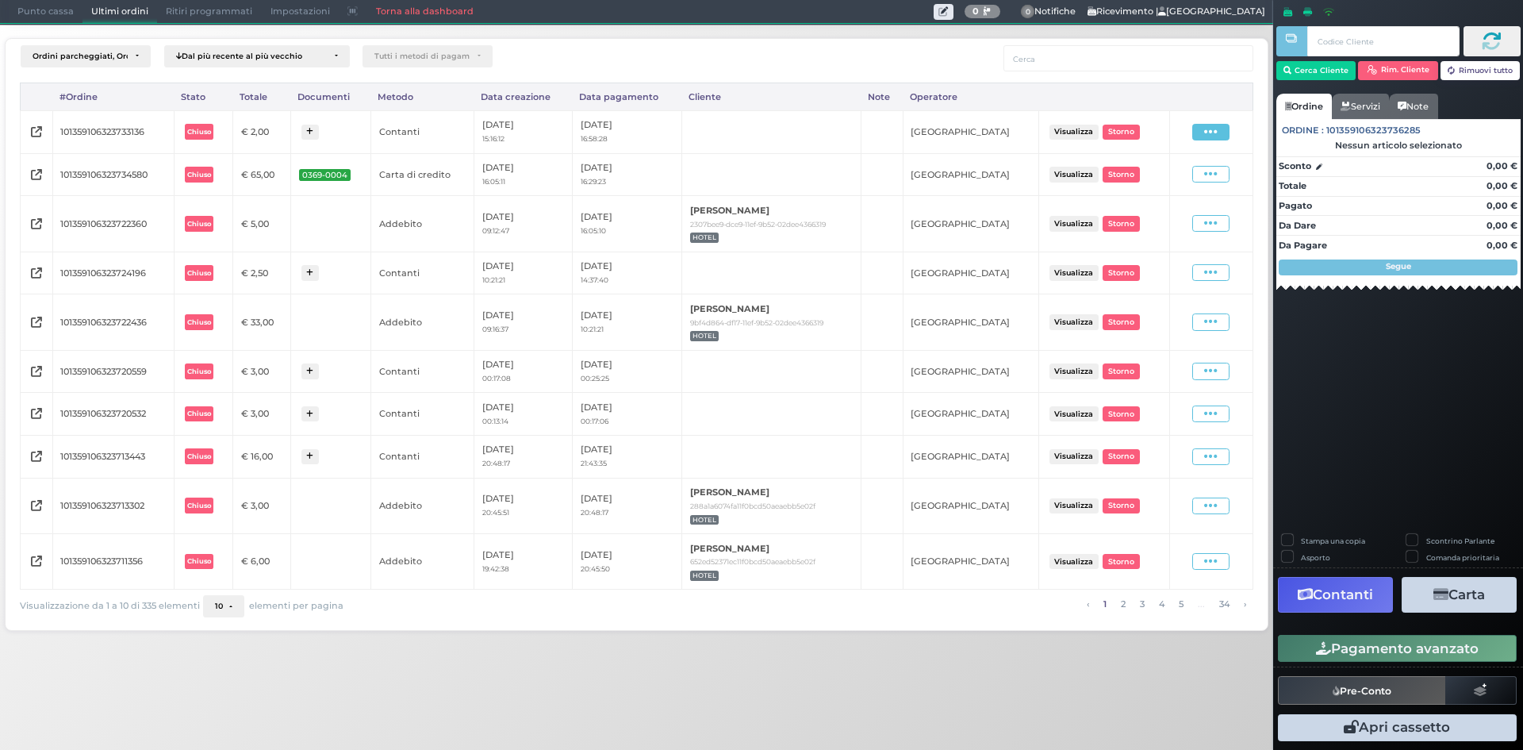
click at [1210, 136] on icon at bounding box center [1210, 132] width 13 height 15
click at [1159, 178] on span "Ristampa Pre-Conto" at bounding box center [1175, 177] width 65 height 27
click at [33, 2] on span "Punto cassa" at bounding box center [46, 12] width 74 height 22
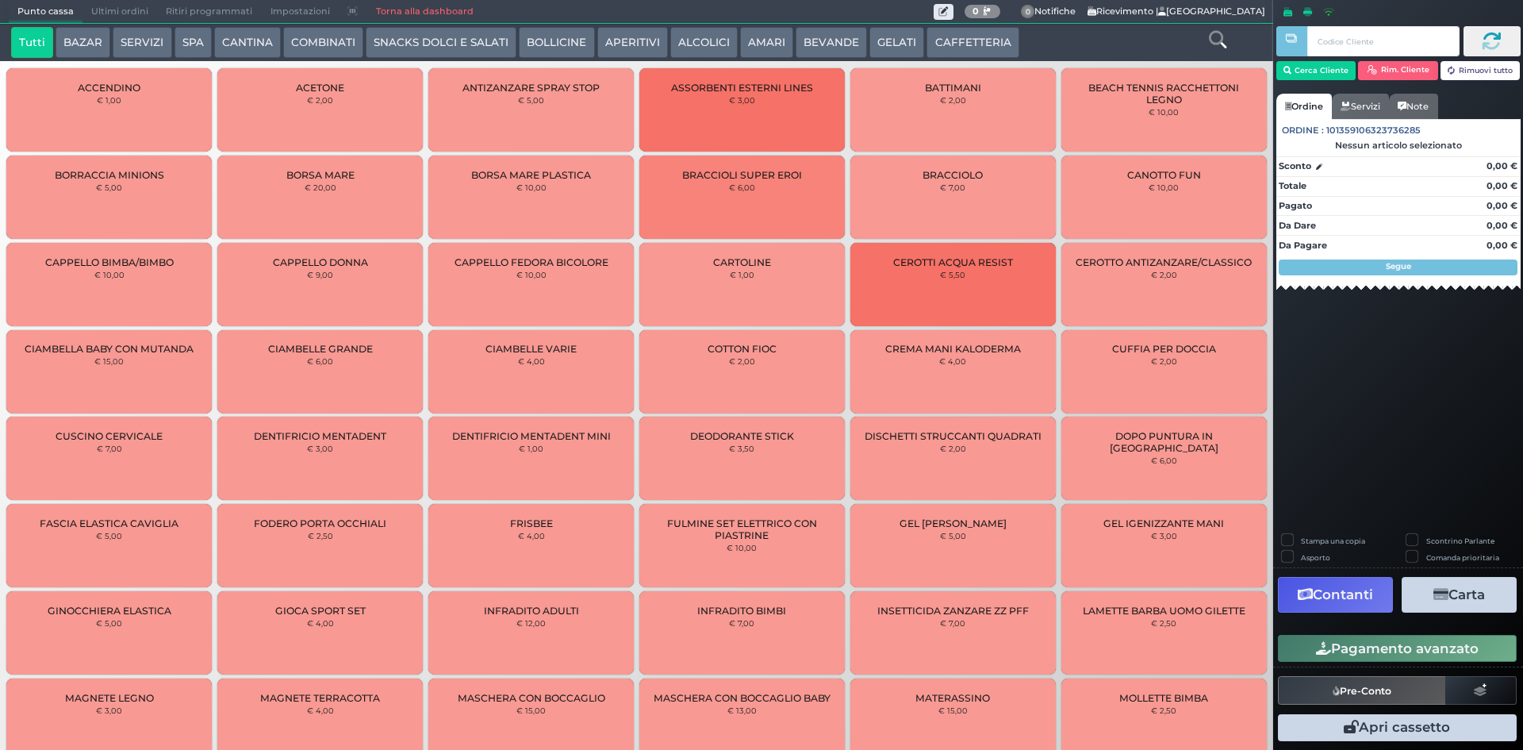
click at [437, 47] on button "SNACKS DOLCI E SALATI" at bounding box center [441, 43] width 151 height 32
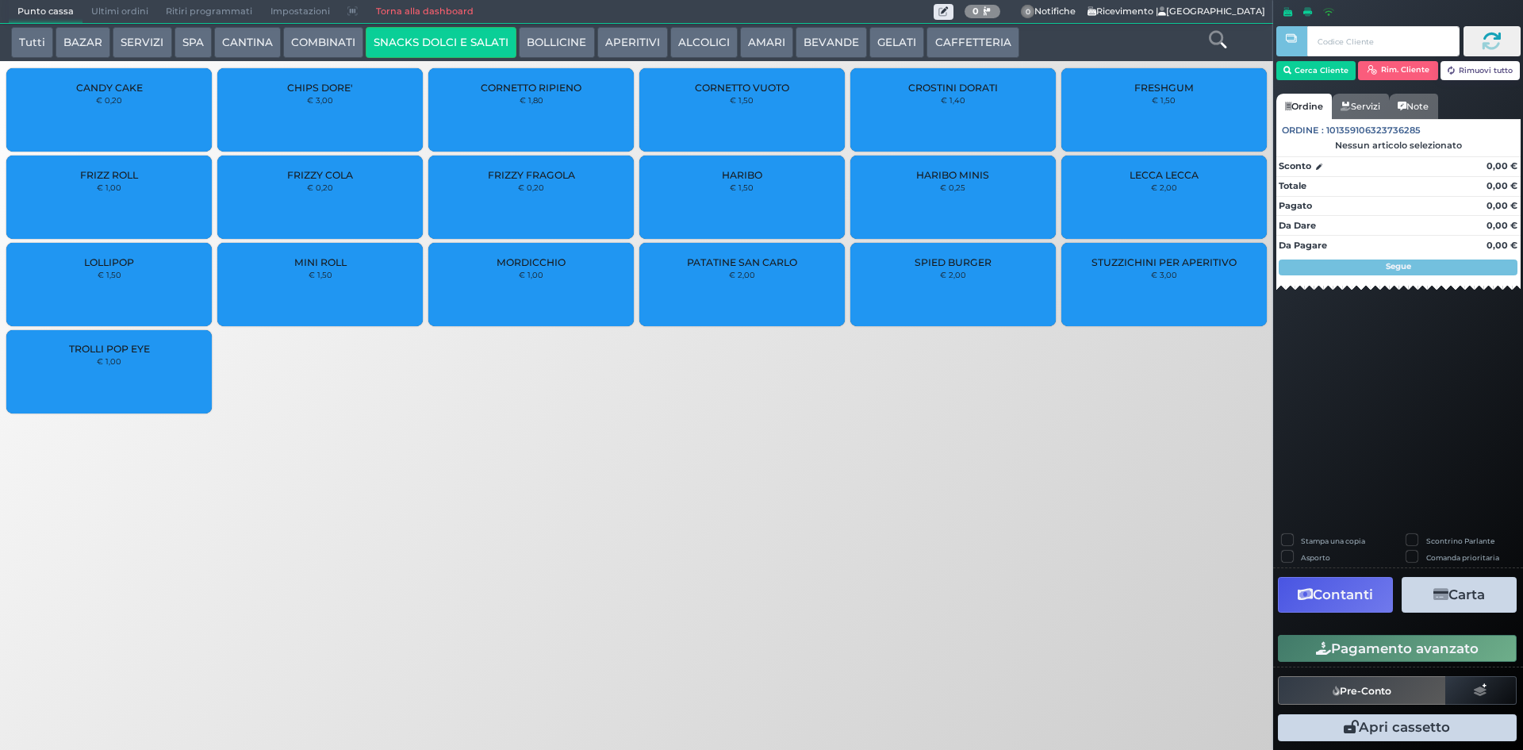
click at [763, 302] on div "PATATINE SAN CARLO € 2,00" at bounding box center [741, 284] width 205 height 83
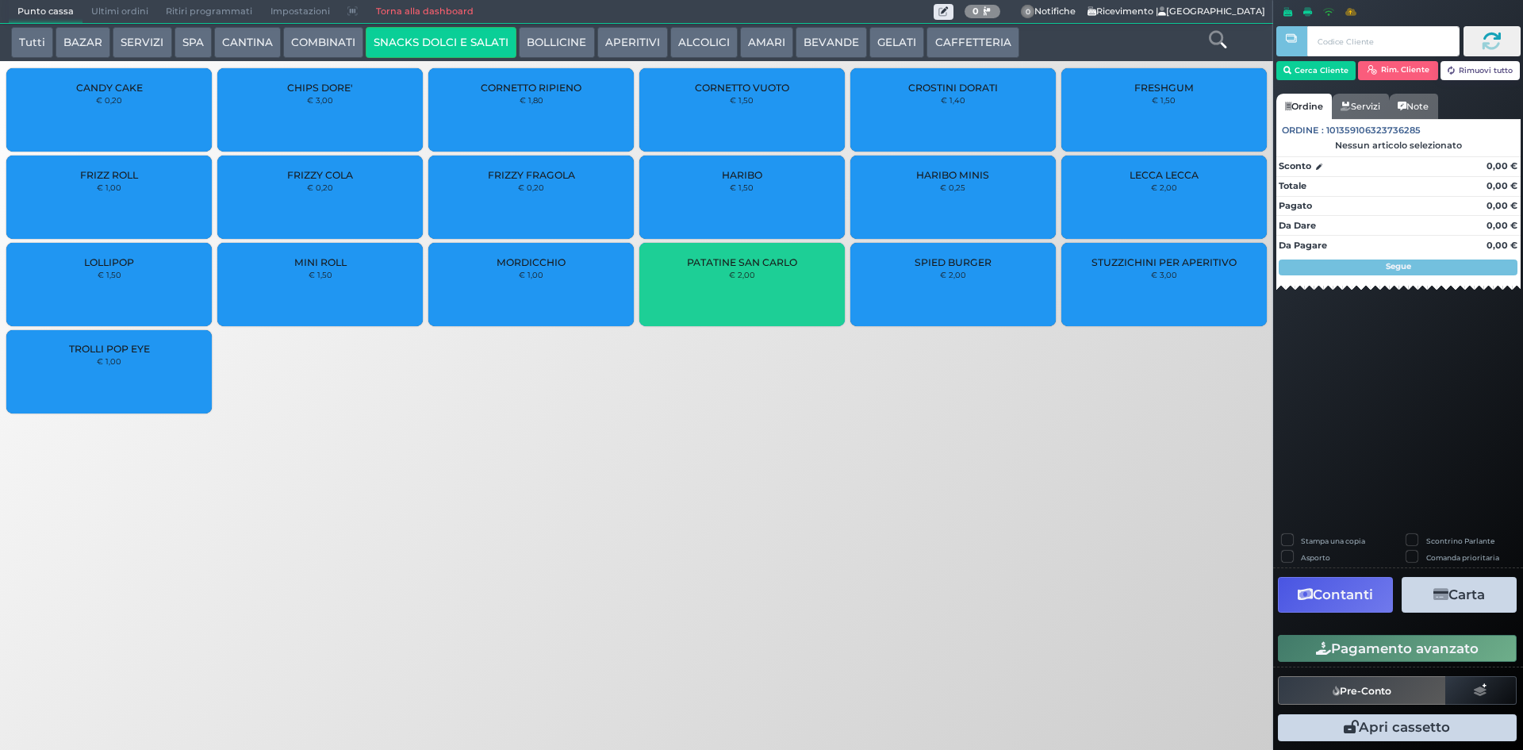
click at [1321, 654] on icon "button" at bounding box center [1323, 648] width 15 height 13
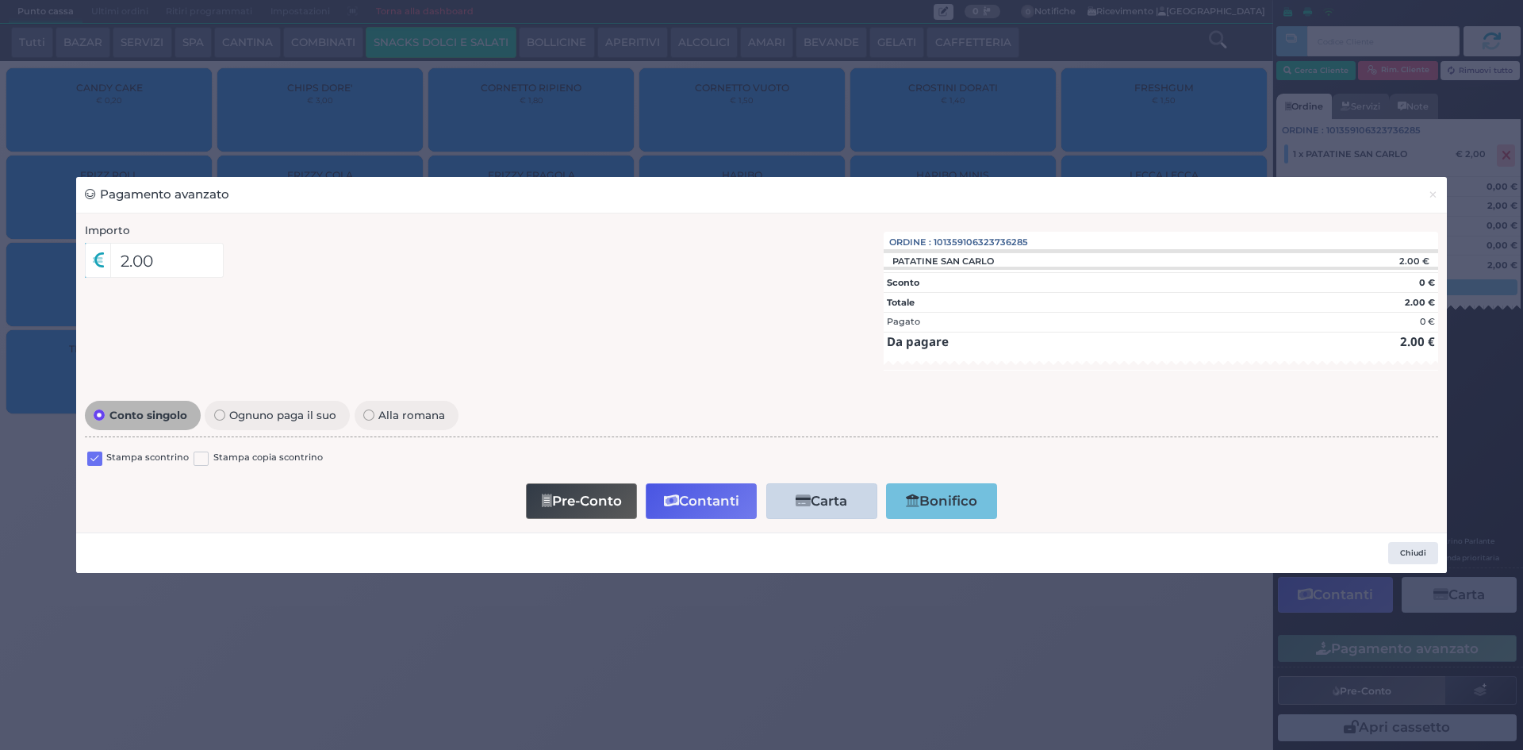
click at [141, 458] on label "Stampa scontrino" at bounding box center [147, 458] width 82 height 15
click at [98, 457] on label at bounding box center [94, 458] width 15 height 15
click at [0, 0] on input "checkbox" at bounding box center [0, 0] width 0 height 0
click at [703, 504] on button "Contanti" at bounding box center [701, 501] width 111 height 36
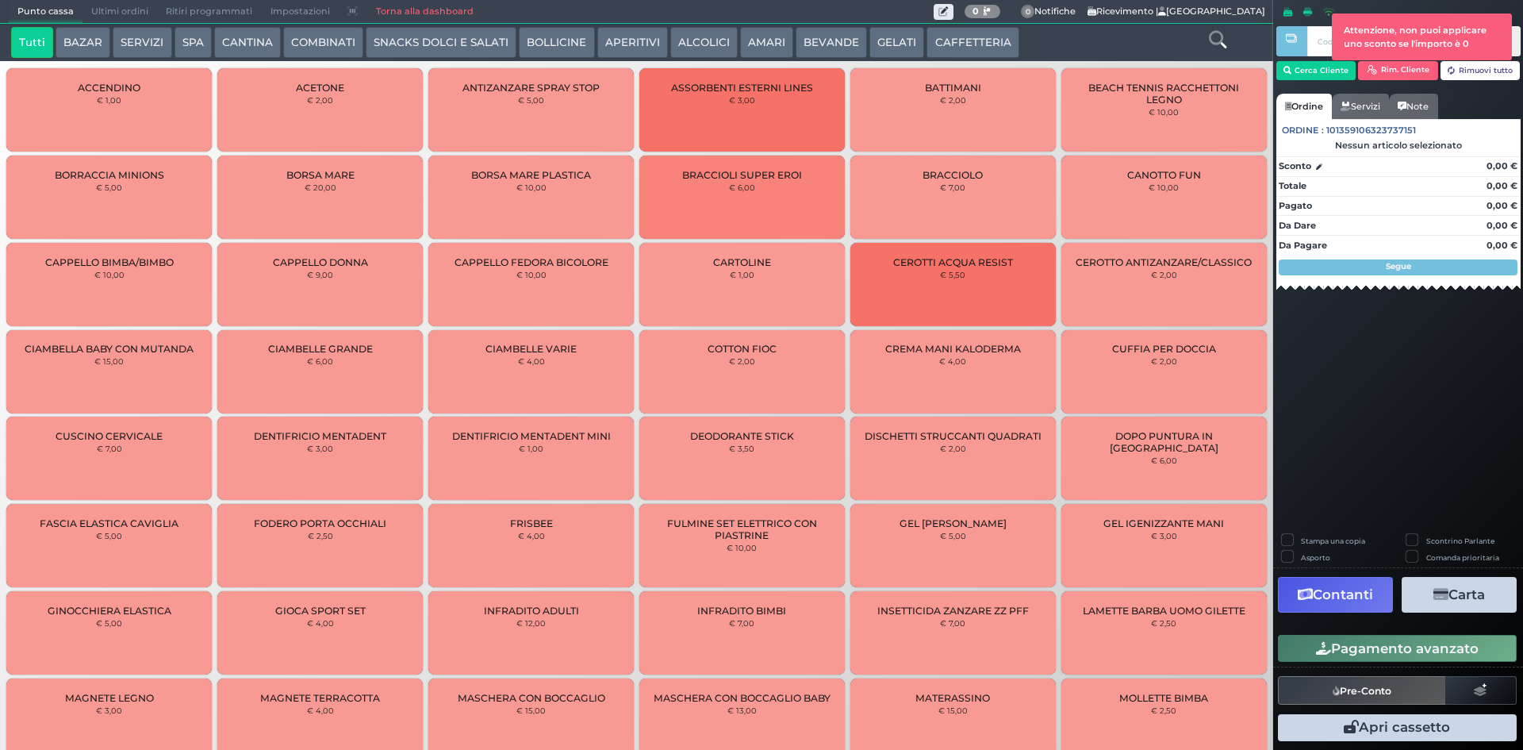
click at [101, 14] on span "Ultimi ordini" at bounding box center [119, 12] width 75 height 22
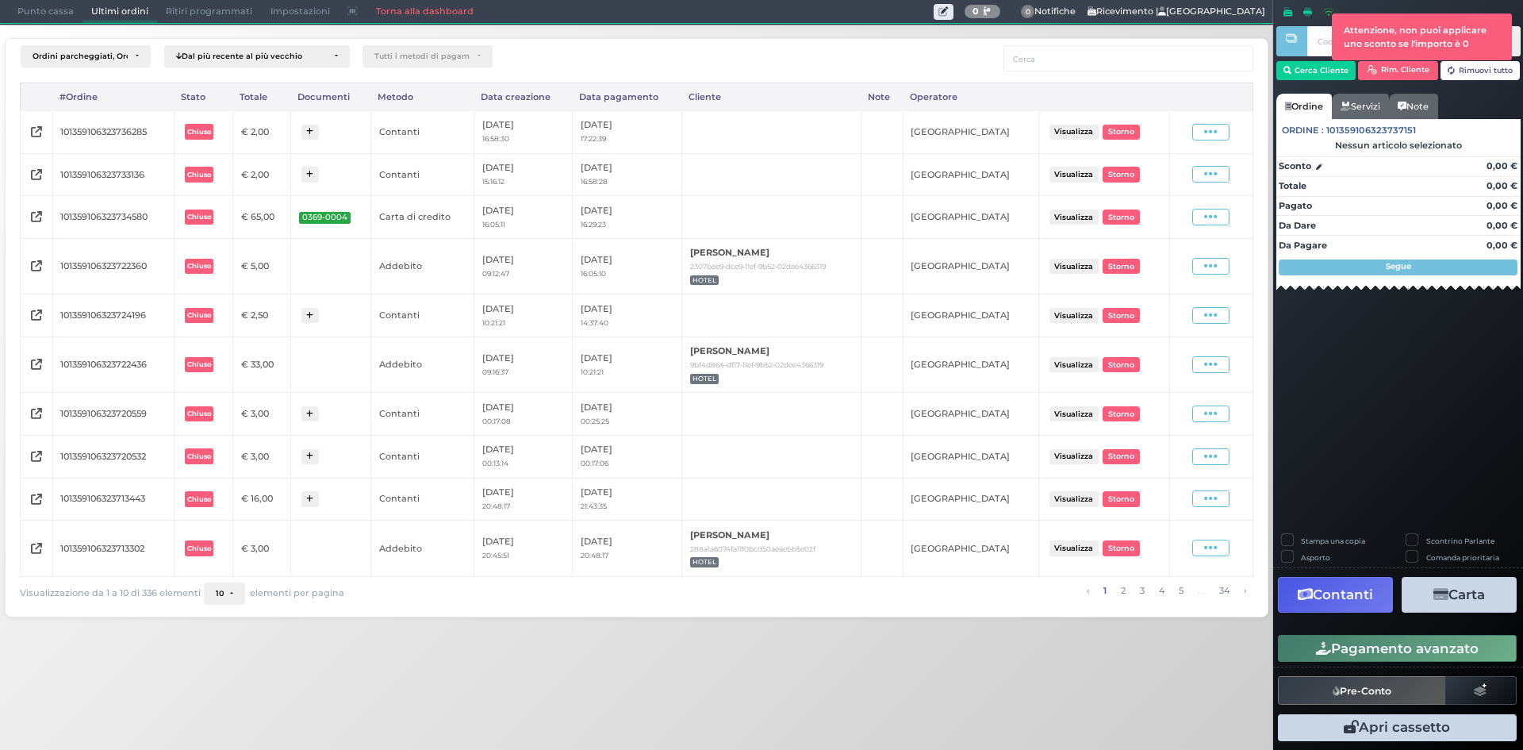
click at [1219, 143] on td "Visualizza Ristampa Pre-Conto Storno" at bounding box center [1211, 131] width 82 height 43
click at [1212, 137] on icon at bounding box center [1210, 132] width 13 height 15
click at [1179, 178] on span "Ristampa Pre-Conto" at bounding box center [1175, 177] width 65 height 27
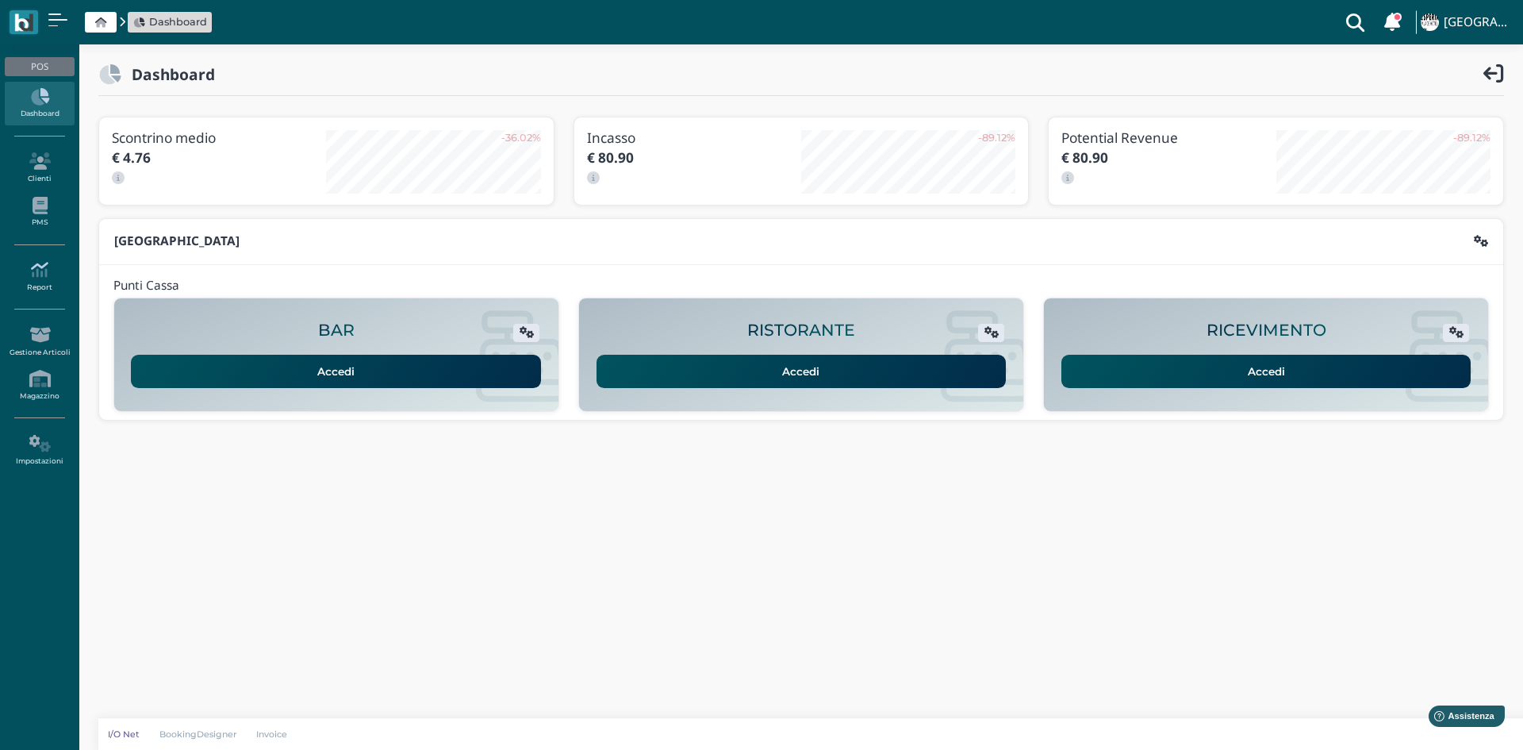
click at [51, 274] on icon at bounding box center [39, 269] width 69 height 17
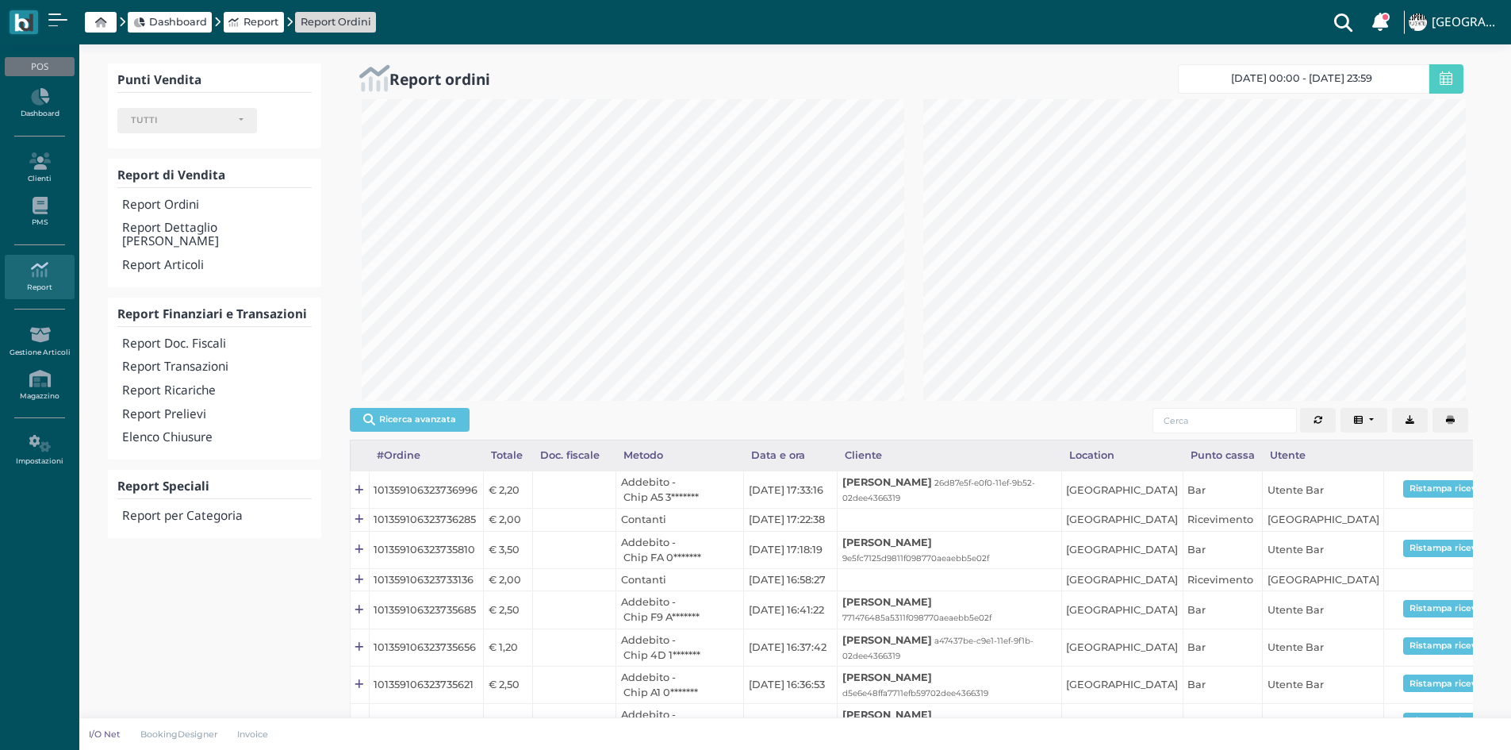
select select
click at [212, 360] on h4 "Report Transazioni" at bounding box center [216, 366] width 189 height 13
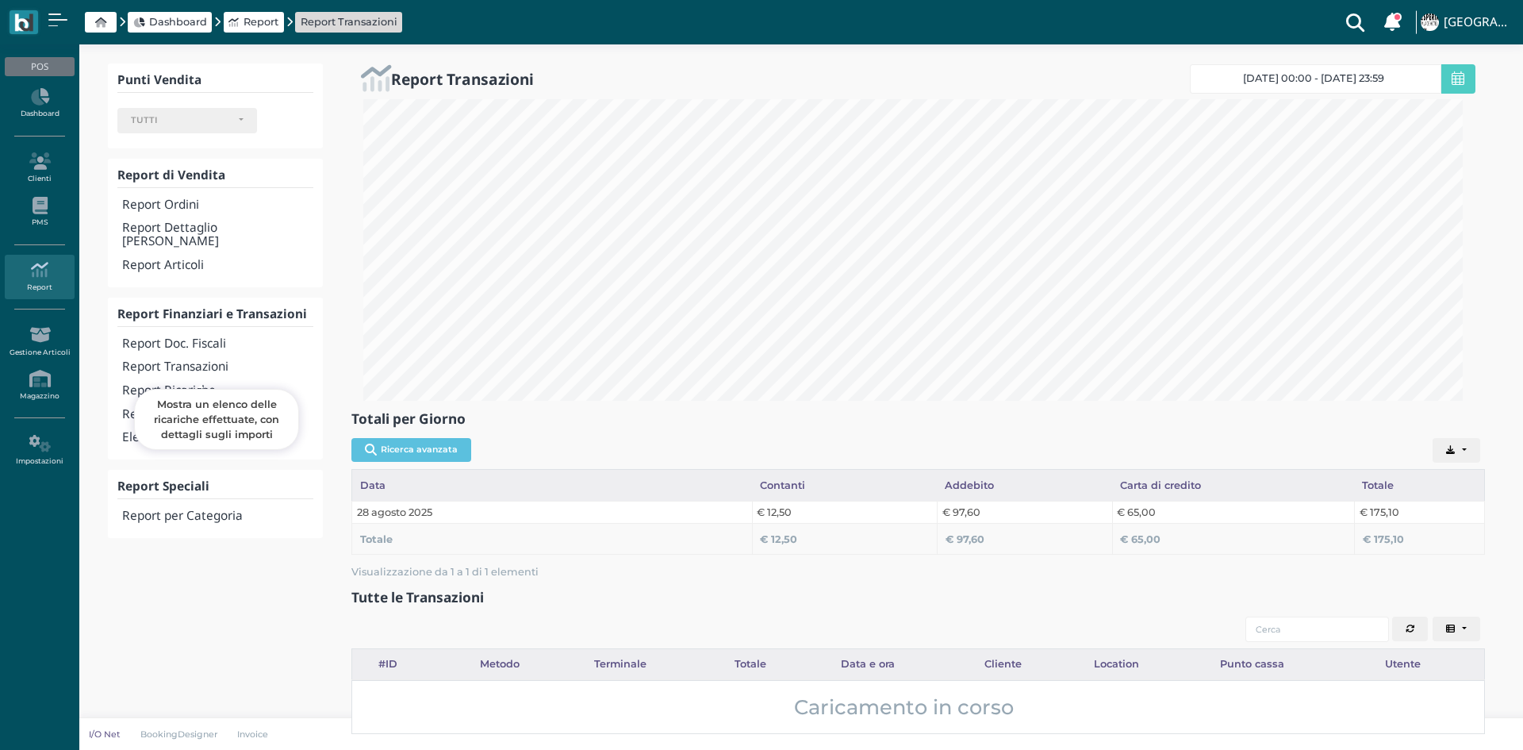
select select
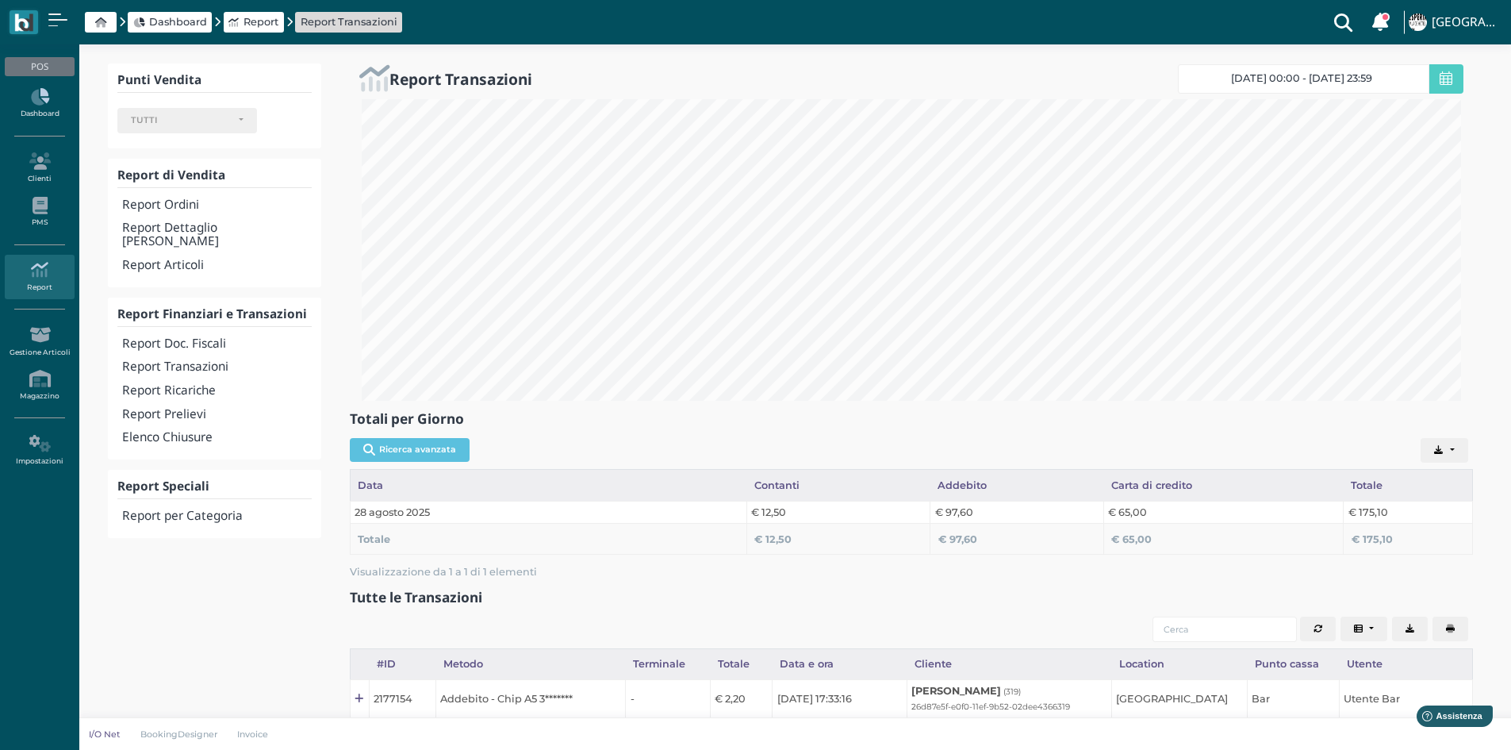
click at [39, 89] on icon at bounding box center [39, 96] width 69 height 17
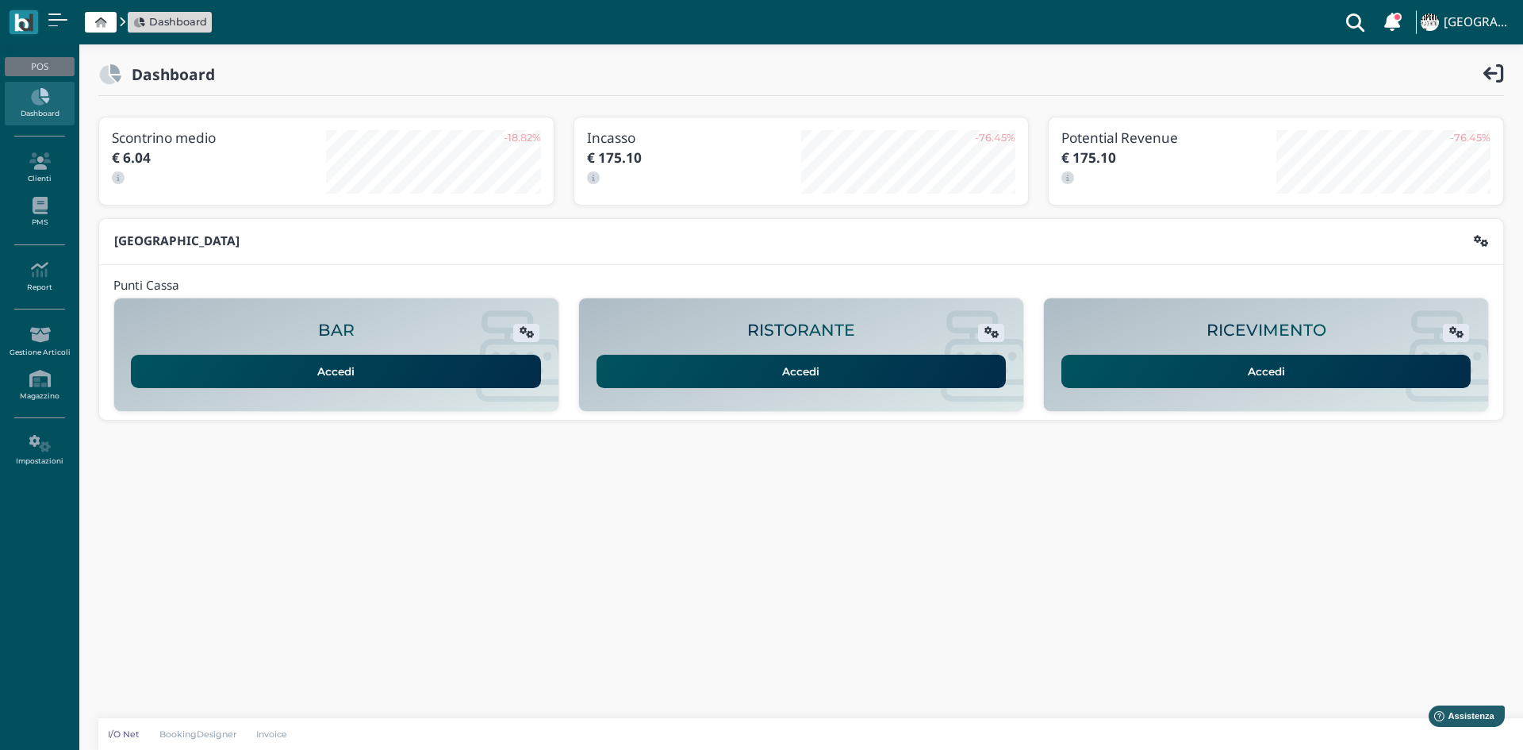
click at [1079, 370] on link "Accedi" at bounding box center [1266, 371] width 410 height 33
